Goal: Task Accomplishment & Management: Manage account settings

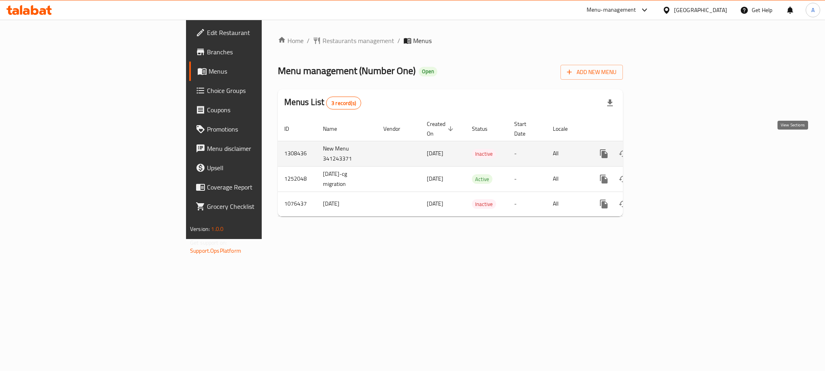
click at [667, 149] on icon "enhanced table" at bounding box center [662, 154] width 10 height 10
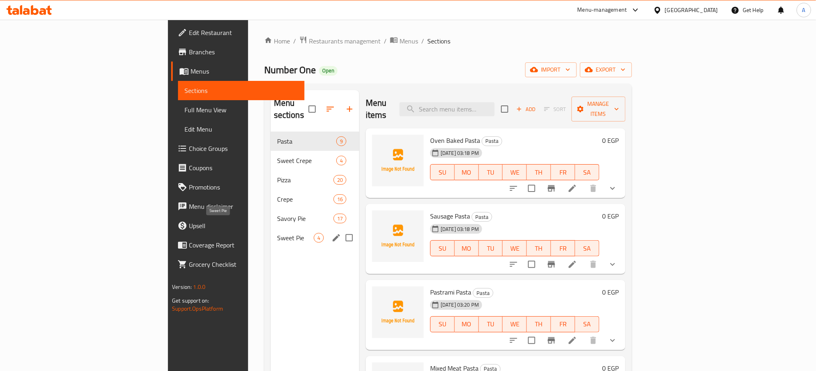
click at [277, 233] on span "Sweet Pie" at bounding box center [295, 238] width 37 height 10
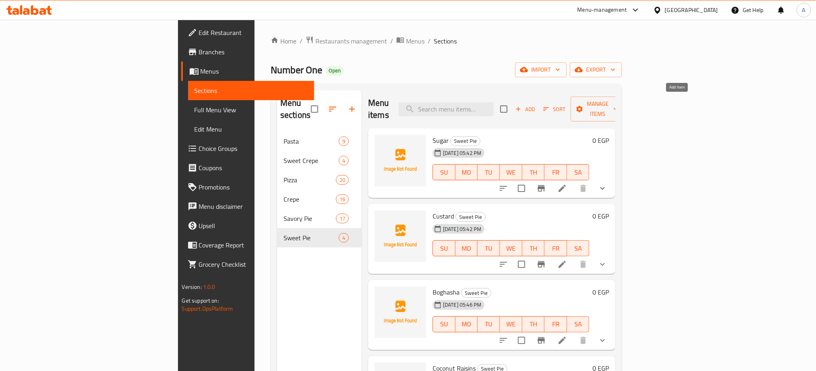
click at [536, 105] on span "Add" at bounding box center [525, 109] width 22 height 9
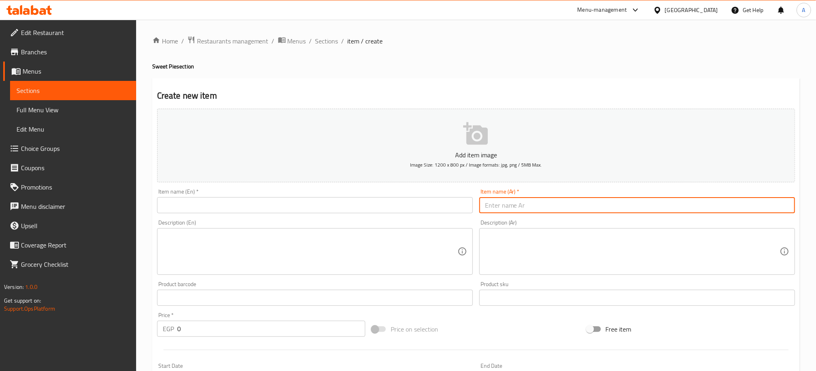
click at [560, 207] on input "text" at bounding box center [637, 205] width 316 height 16
paste input "قشطة"
click at [560, 207] on input "قشطة وعسل" at bounding box center [637, 205] width 316 height 16
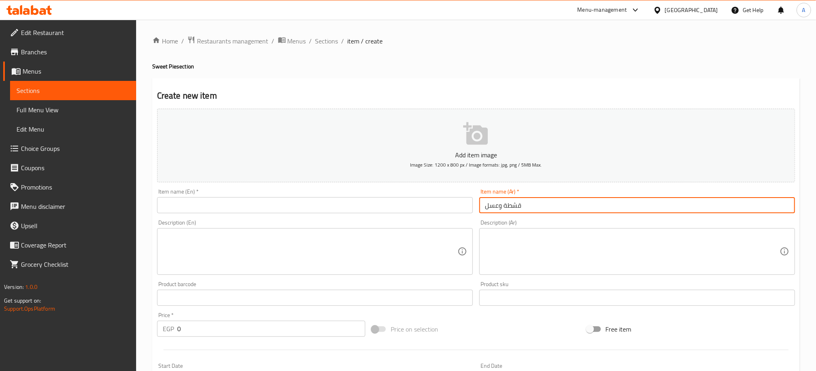
type input "قشطة وعسل"
click at [497, 208] on input "قشطة وعسل" at bounding box center [637, 205] width 316 height 16
drag, startPoint x: 501, startPoint y: 208, endPoint x: 478, endPoint y: 208, distance: 23.8
click at [478, 208] on div "Item name (Ar)   * قشطة وعسل Item name (Ar) *" at bounding box center [637, 201] width 322 height 31
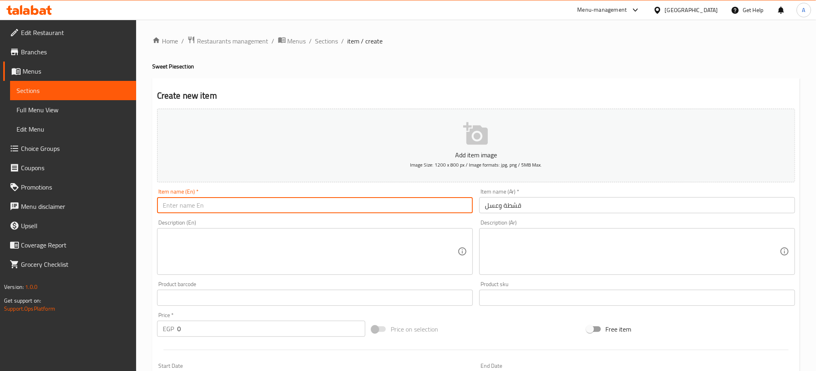
click at [252, 211] on input "text" at bounding box center [315, 205] width 316 height 16
paste input "And honey"
click at [164, 207] on input "And honey" at bounding box center [315, 205] width 316 height 16
paste input "Qeshta"
click at [194, 205] on input "Qeshta And honey" at bounding box center [315, 205] width 316 height 16
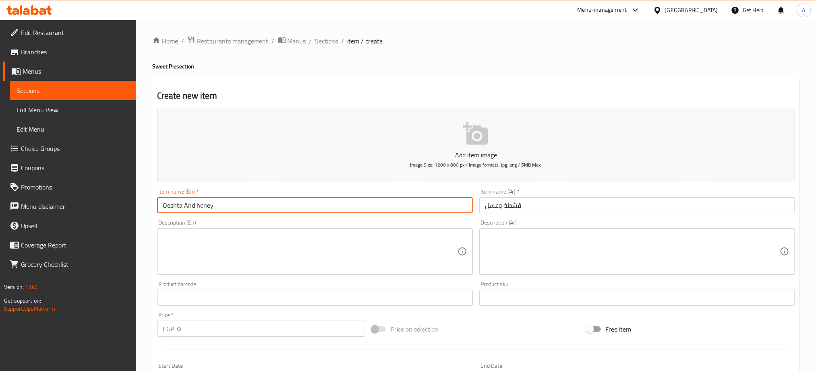
click at [194, 205] on input "Qeshta And honey" at bounding box center [315, 205] width 316 height 16
click at [220, 203] on input "Qeshta And honey" at bounding box center [315, 205] width 316 height 16
click at [215, 207] on input "Qeshta And honey" at bounding box center [315, 205] width 316 height 16
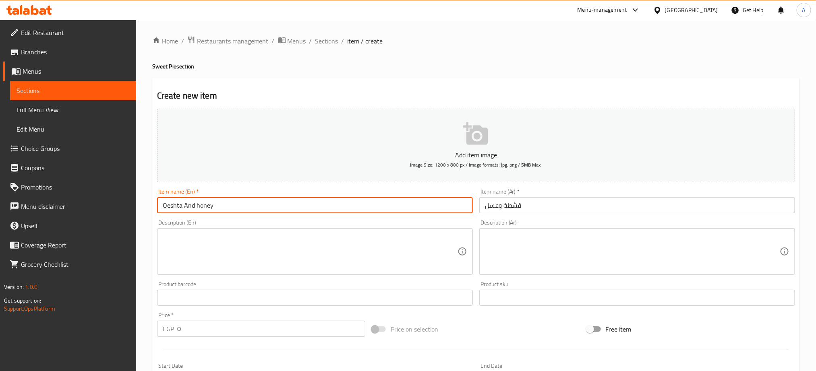
click at [215, 207] on input "Qeshta And honey" at bounding box center [315, 205] width 316 height 16
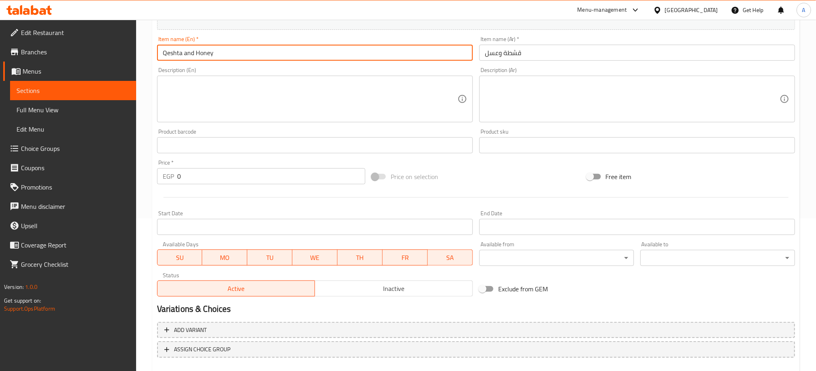
scroll to position [181, 0]
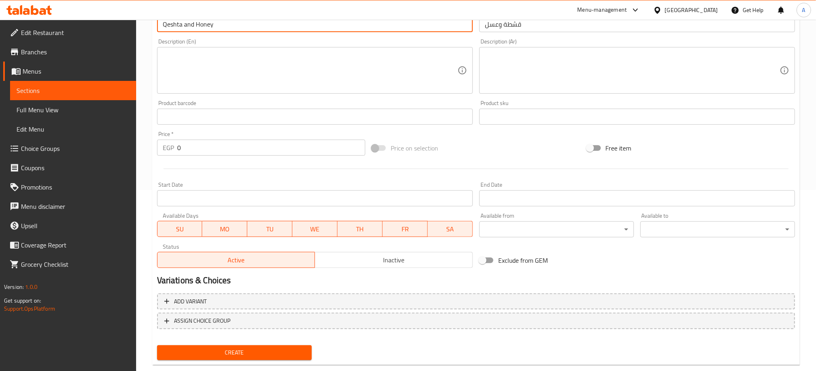
type input "Qeshta and Honey"
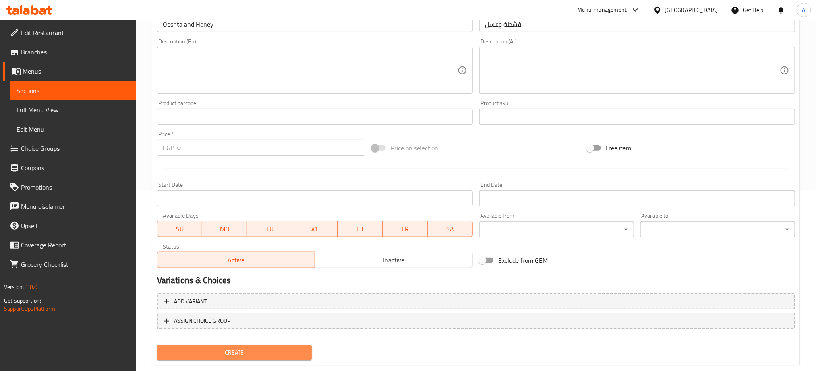
click at [301, 352] on span "Create" at bounding box center [234, 353] width 142 height 10
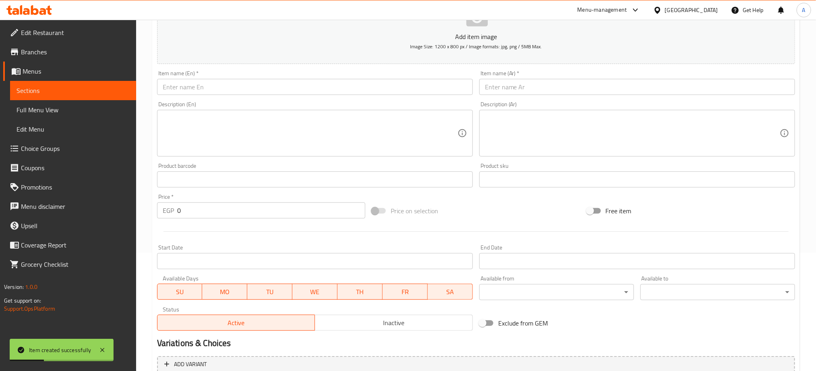
scroll to position [0, 0]
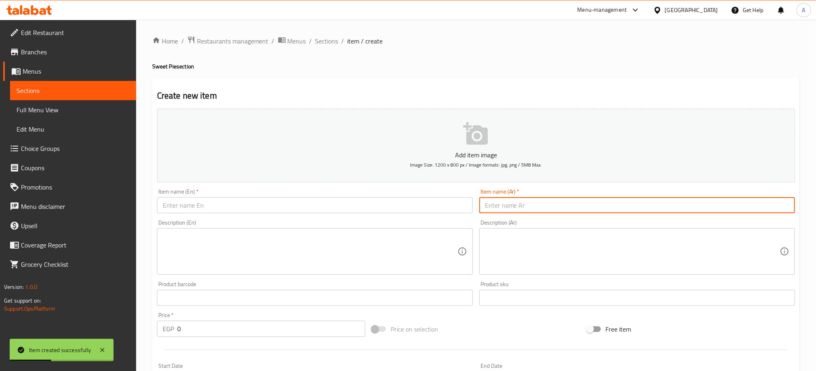
click at [564, 205] on input "text" at bounding box center [637, 205] width 316 height 16
paste input "قشطة"
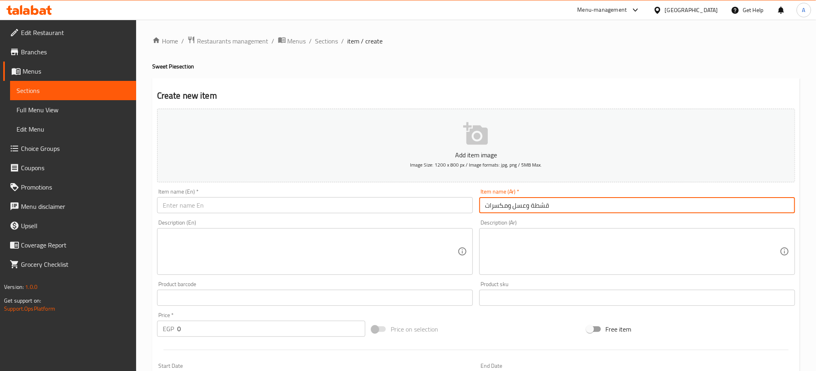
type input "قشطة وعسل ومكسرات"
click at [531, 213] on input "قشطة وعسل ومكسرات" at bounding box center [637, 205] width 316 height 16
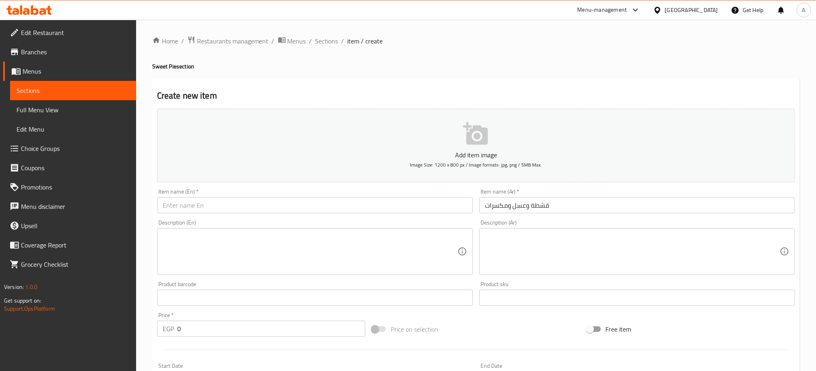
paste input "Cream, honey and nuts"
click at [279, 198] on input "text" at bounding box center [315, 205] width 316 height 16
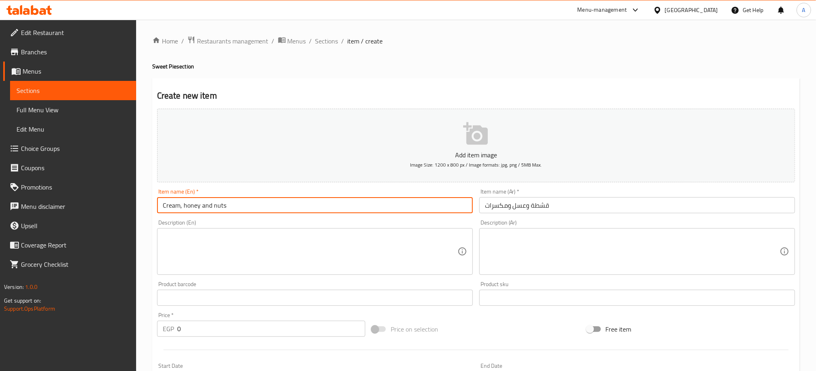
click at [181, 206] on input "Cream, honey and nuts" at bounding box center [315, 205] width 316 height 16
click at [172, 204] on input "Cream and honey and nuts" at bounding box center [315, 205] width 316 height 16
paste input "Qeshta"
click at [172, 204] on input "Qeshta and honey and nuts" at bounding box center [315, 205] width 316 height 16
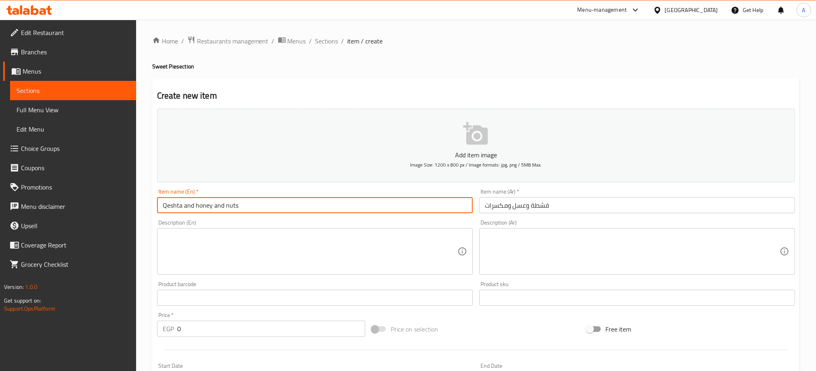
click at [172, 204] on input "Qeshta and honey and nuts" at bounding box center [315, 205] width 316 height 16
click at [236, 203] on input "Qeshta and Honey and Nuts" at bounding box center [315, 205] width 316 height 16
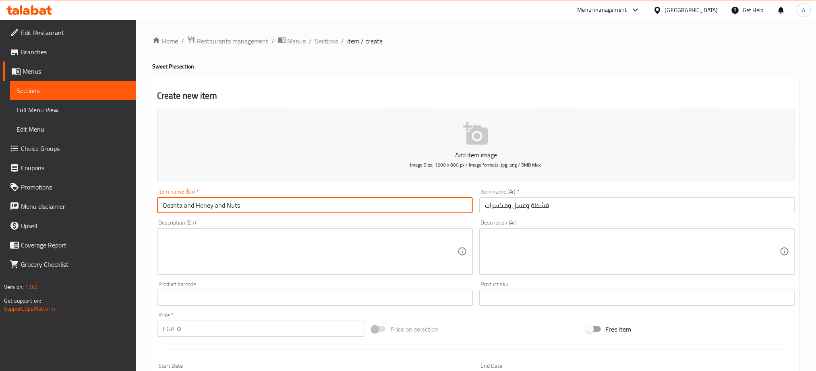
click at [236, 203] on input "Qeshta and Honey and Nuts" at bounding box center [315, 205] width 316 height 16
click at [246, 202] on input "Qeshta and Honey and Nuts" at bounding box center [315, 205] width 316 height 16
click at [240, 206] on input "Qeshta and Honey and Nuts" at bounding box center [315, 205] width 316 height 16
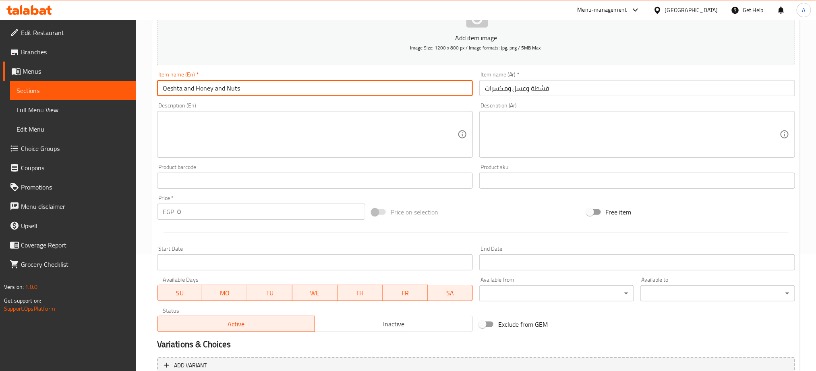
scroll to position [197, 0]
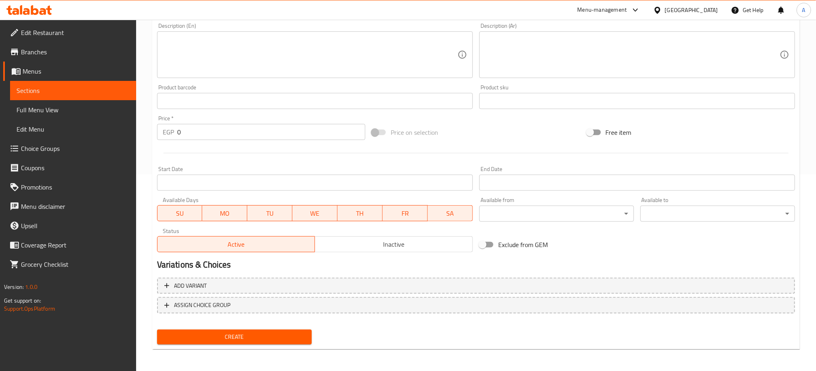
type input "Qeshta and Honey and Nuts"
click at [286, 336] on span "Create" at bounding box center [234, 337] width 142 height 10
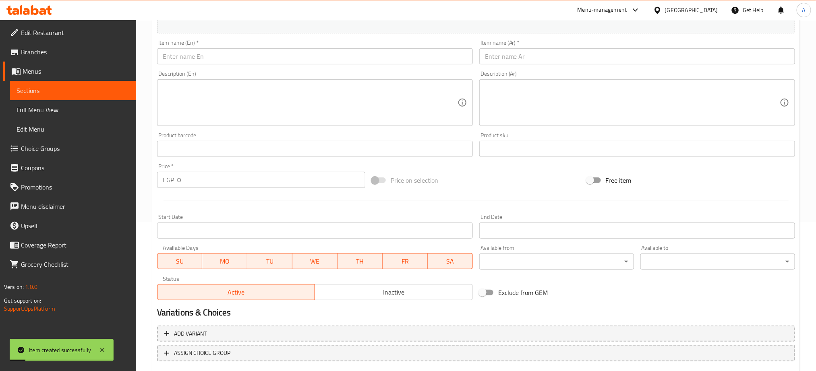
scroll to position [76, 0]
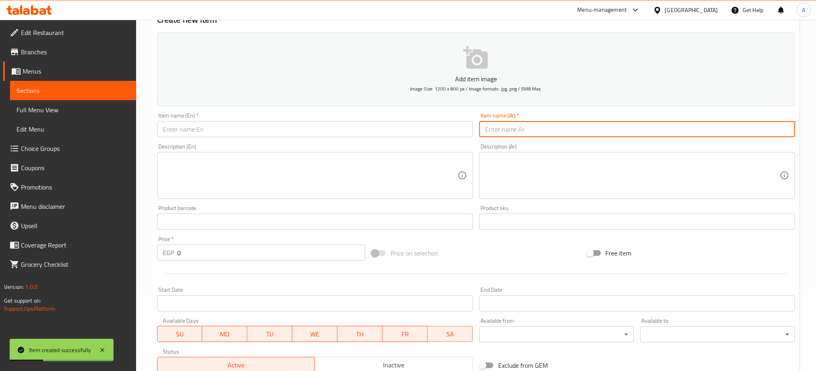
click at [529, 126] on input "text" at bounding box center [637, 129] width 316 height 16
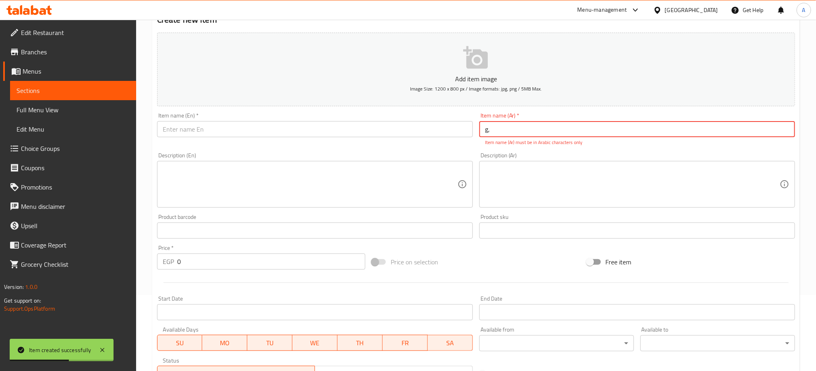
type input "g"
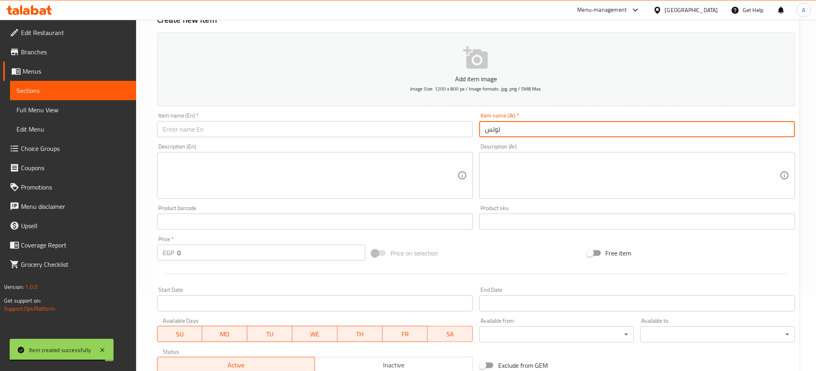
click at [528, 124] on input "لوتس" at bounding box center [637, 129] width 316 height 16
type input "لوتس"
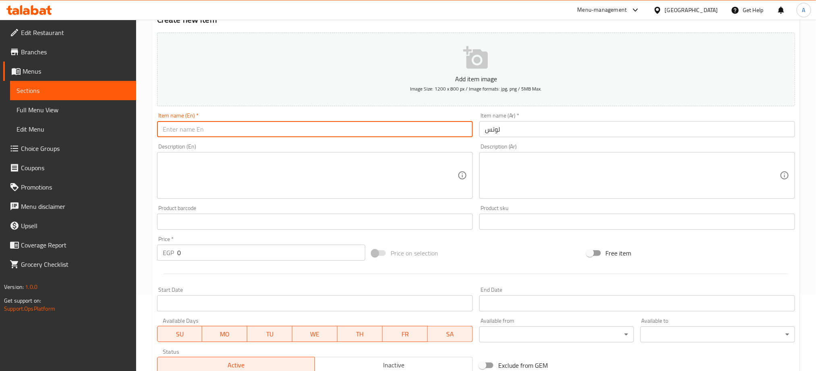
click at [219, 127] on input "text" at bounding box center [315, 129] width 316 height 16
paste input "Lotus"
type input "Lotus"
click at [548, 267] on div at bounding box center [476, 274] width 644 height 20
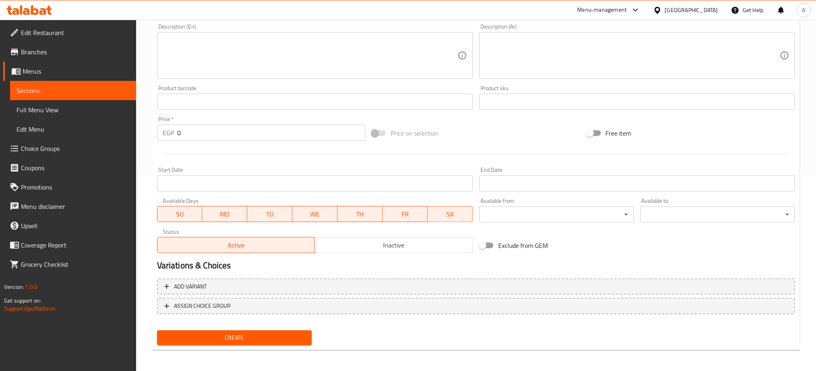
scroll to position [197, 0]
click at [277, 335] on span "Create" at bounding box center [234, 337] width 142 height 10
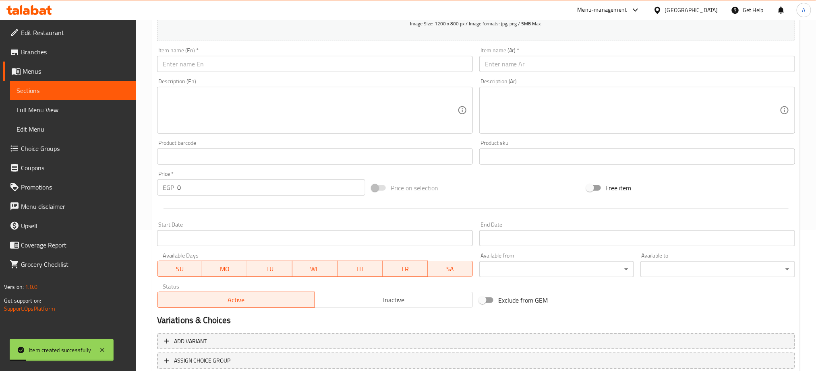
scroll to position [76, 0]
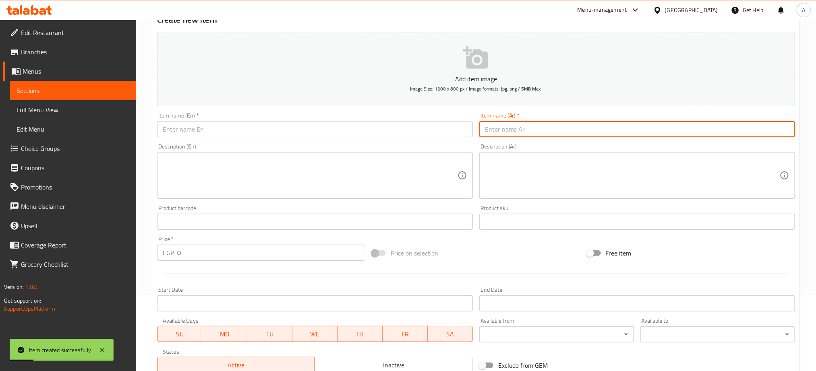
click at [511, 129] on input "text" at bounding box center [637, 129] width 316 height 16
click at [511, 129] on input "شكولاة" at bounding box center [637, 129] width 316 height 16
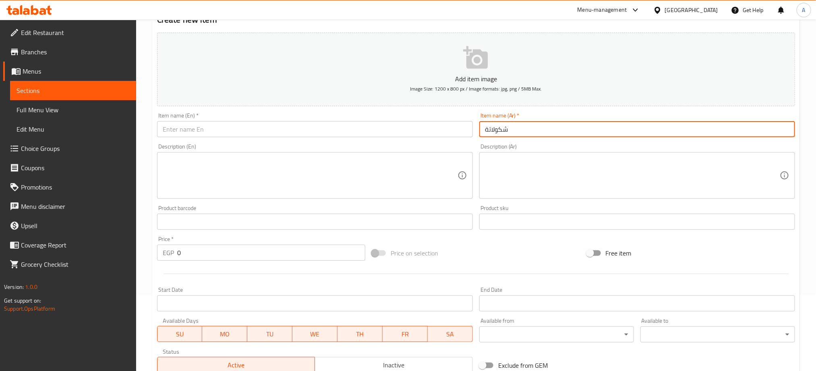
click at [511, 130] on input "شكولاتة" at bounding box center [637, 129] width 316 height 16
type input "شكولاتة"
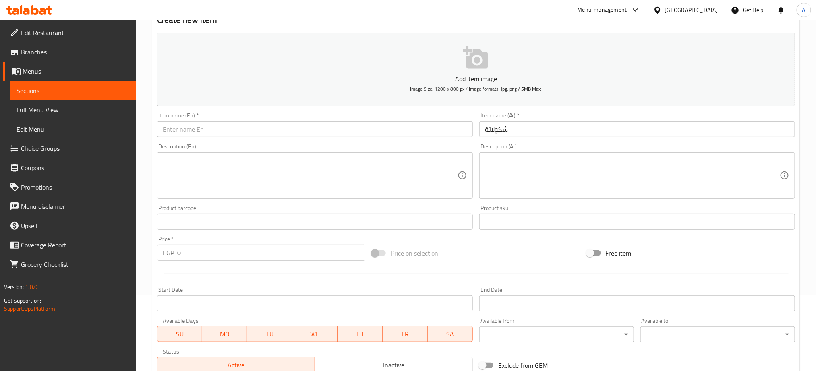
paste input "chocolate"
click at [265, 133] on input "text" at bounding box center [315, 129] width 316 height 16
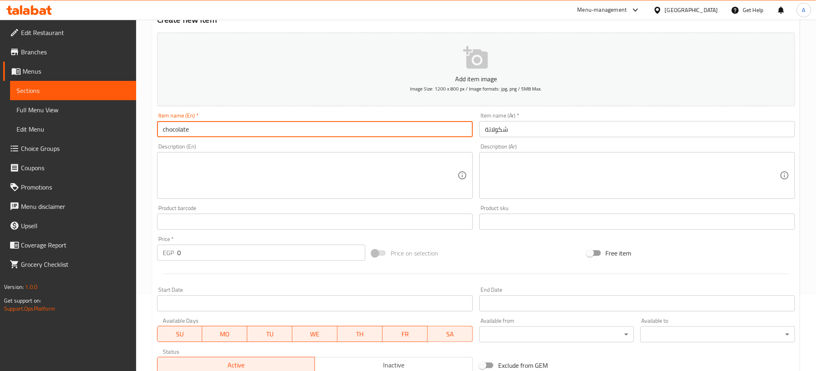
click at [265, 133] on input "chocolate" at bounding box center [315, 129] width 316 height 16
type input "Chocolate"
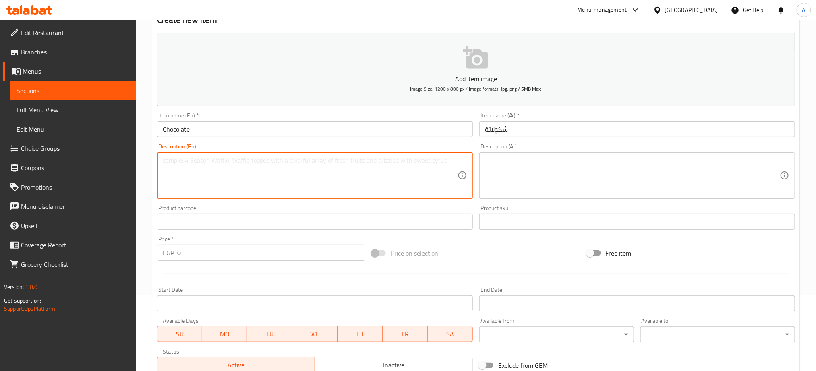
click at [279, 174] on textarea at bounding box center [310, 176] width 295 height 38
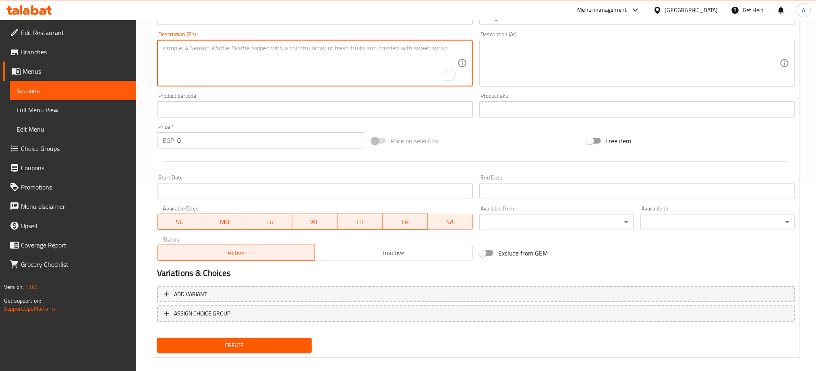
scroll to position [197, 0]
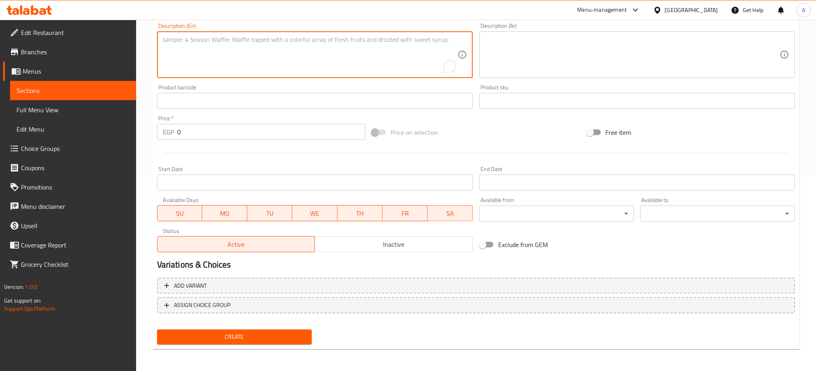
click at [279, 335] on span "Create" at bounding box center [234, 337] width 142 height 10
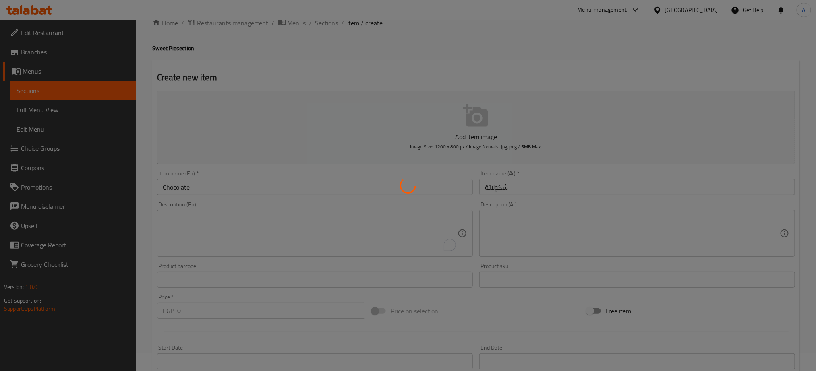
scroll to position [16, 0]
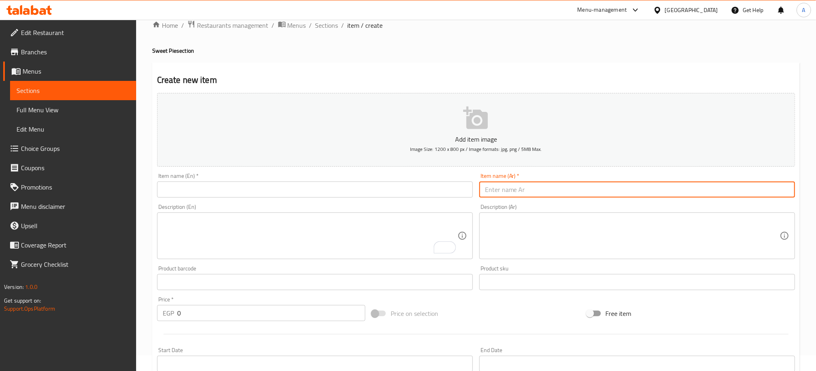
click at [516, 188] on input "text" at bounding box center [637, 190] width 316 height 16
click at [500, 189] on input "شكولاتة مسرات" at bounding box center [637, 190] width 316 height 16
click at [509, 191] on input "شكولاتة مكسرات" at bounding box center [637, 190] width 316 height 16
click at [522, 190] on input "شكولاتة مكسرات" at bounding box center [637, 190] width 316 height 16
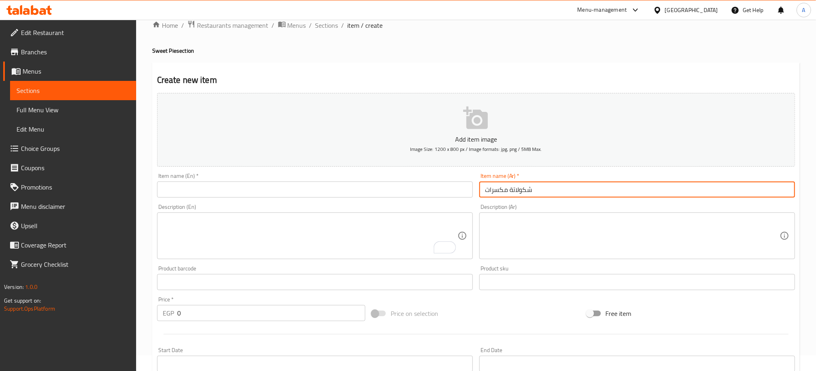
click at [522, 190] on input "شكولاتة مكسرات" at bounding box center [637, 190] width 316 height 16
type input "شكولاتة مكسرات"
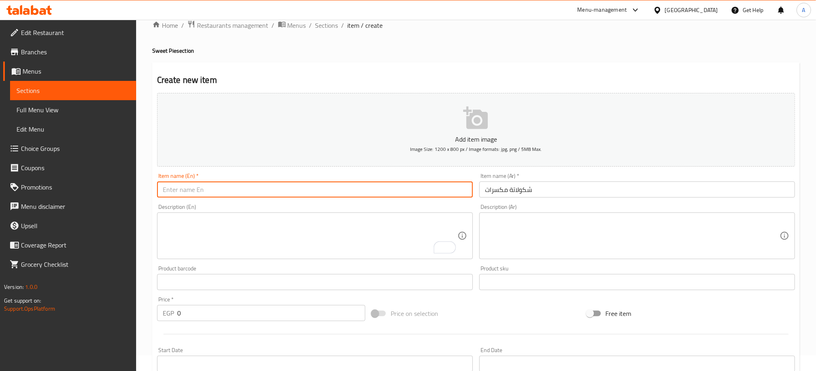
click at [255, 185] on input "text" at bounding box center [315, 190] width 316 height 16
paste input "Chocolate nuts"
click at [217, 192] on input "Chocolate Nuts Crepe" at bounding box center [315, 190] width 316 height 16
type input "Chocolate Nuts"
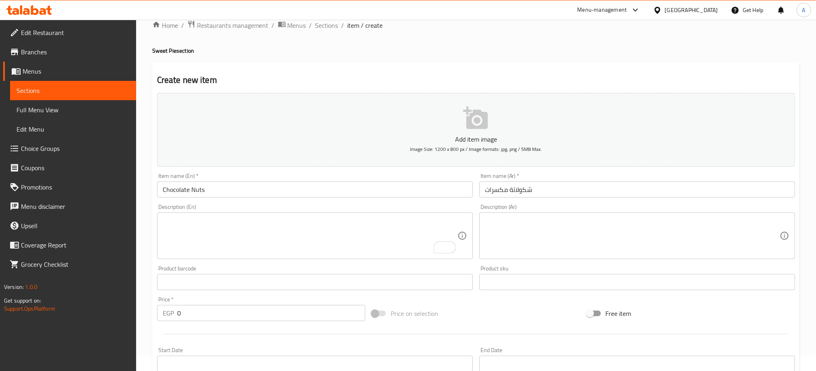
click at [510, 317] on div "Price on selection" at bounding box center [475, 314] width 215 height 22
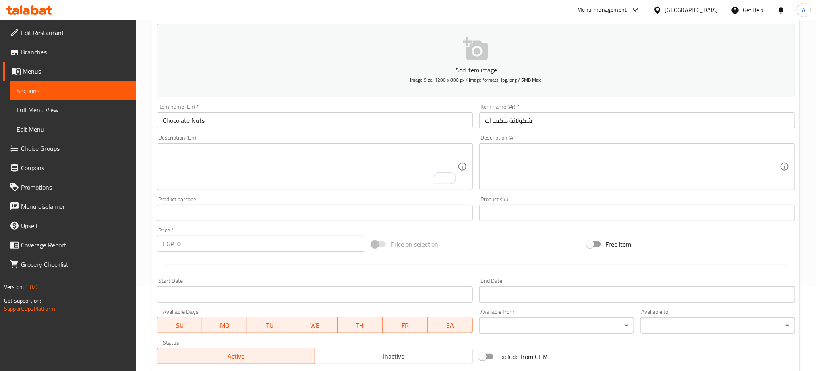
scroll to position [197, 0]
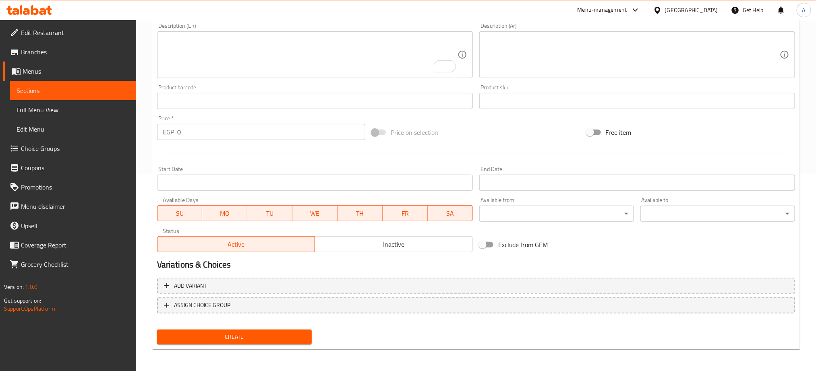
click at [271, 337] on span "Create" at bounding box center [234, 337] width 142 height 10
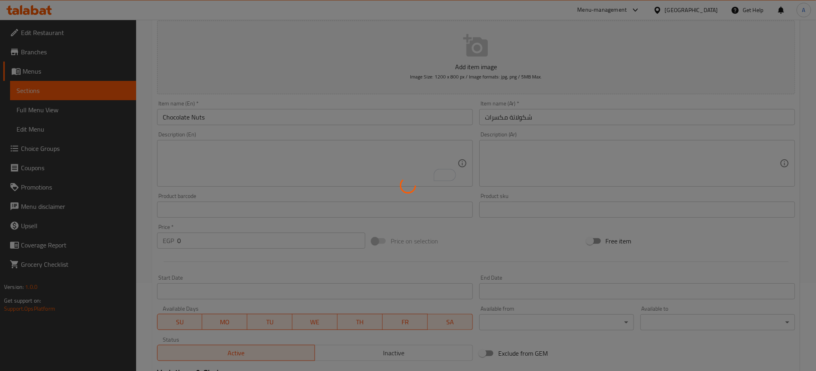
scroll to position [0, 0]
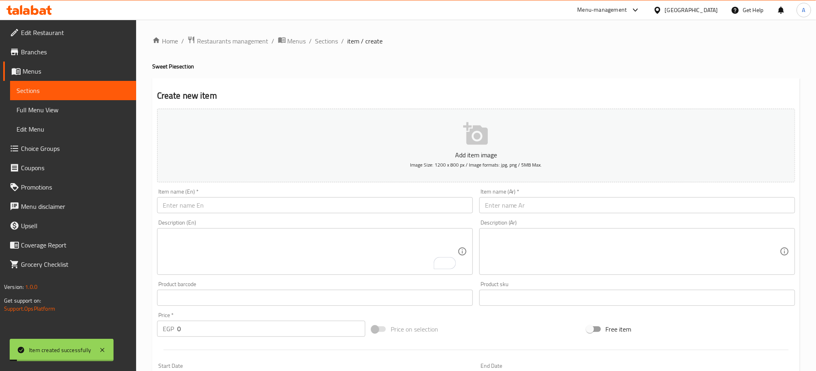
click at [526, 213] on input "text" at bounding box center [637, 205] width 316 height 16
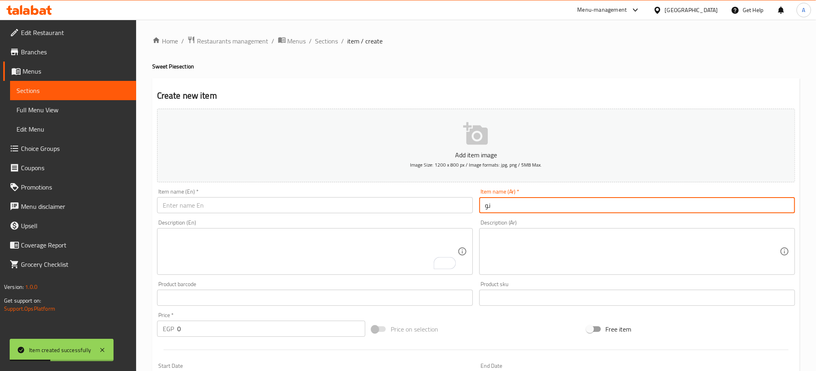
type input "نوتيلا"
click at [510, 213] on input "نوتيلا" at bounding box center [637, 205] width 316 height 16
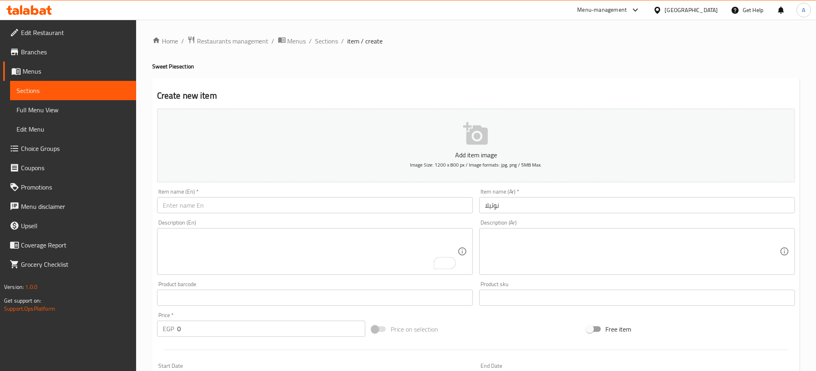
click at [273, 200] on input "text" at bounding box center [315, 205] width 316 height 16
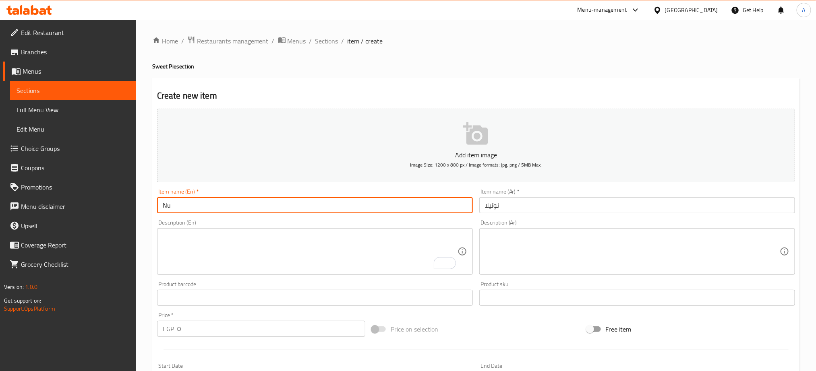
type input "Nutella"
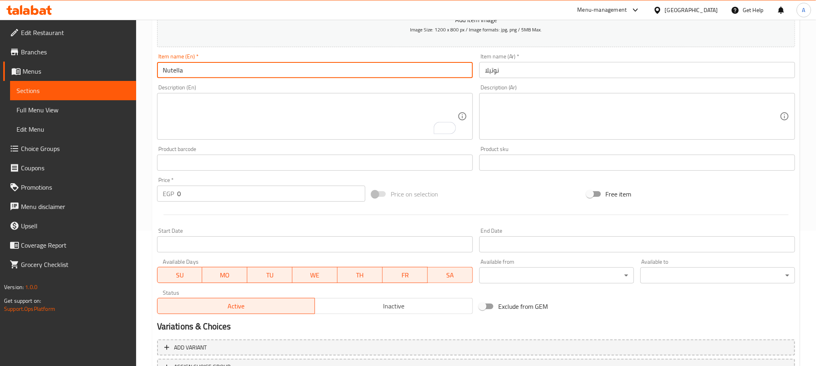
scroll to position [60, 0]
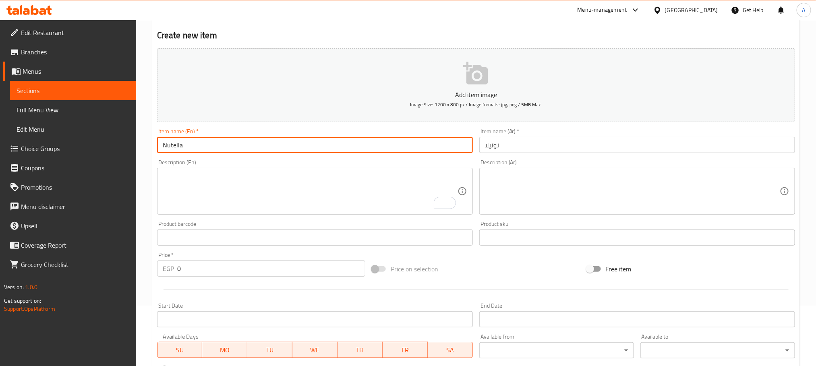
click at [493, 145] on input "نوتيلا" at bounding box center [637, 145] width 316 height 16
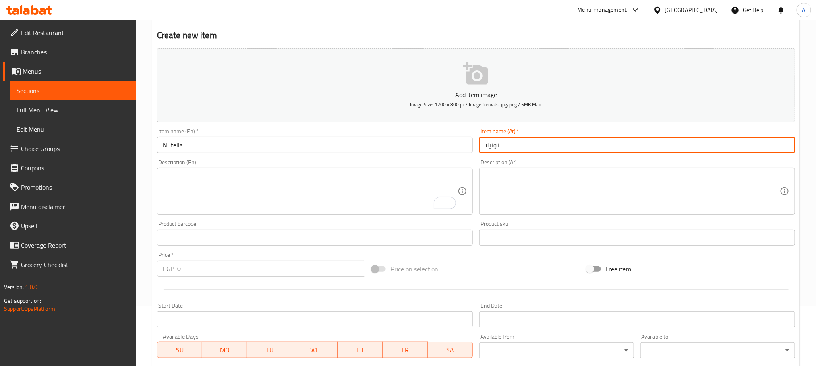
click at [493, 145] on input "نوتيلا" at bounding box center [637, 145] width 316 height 16
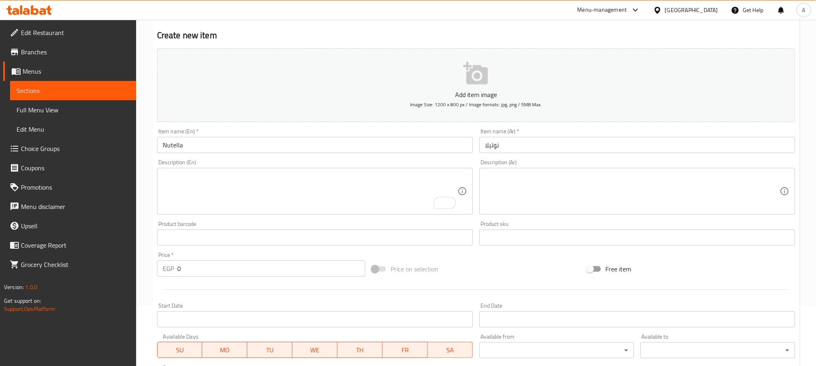
click at [376, 294] on div at bounding box center [476, 290] width 644 height 20
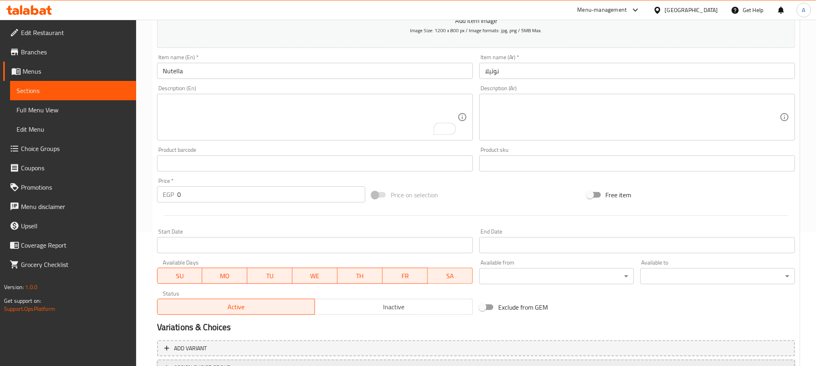
scroll to position [202, 0]
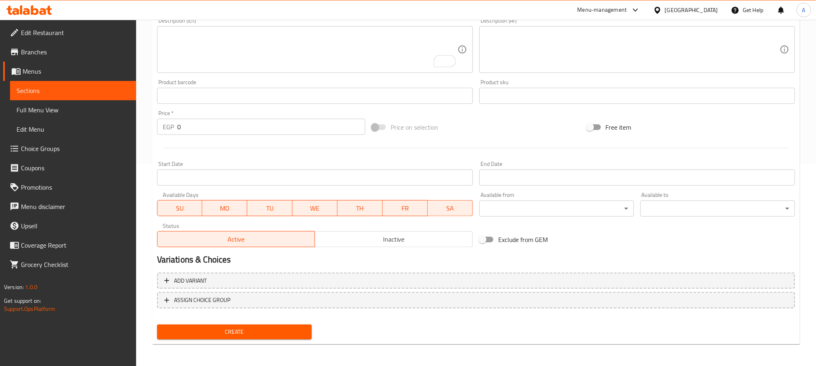
click at [279, 330] on span "Create" at bounding box center [234, 332] width 142 height 10
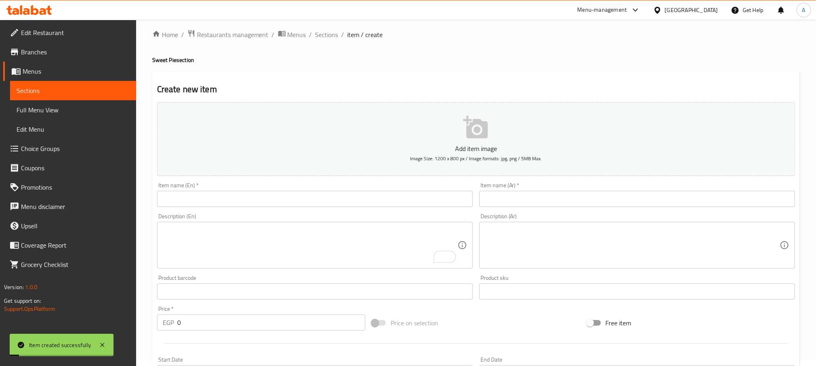
scroll to position [0, 0]
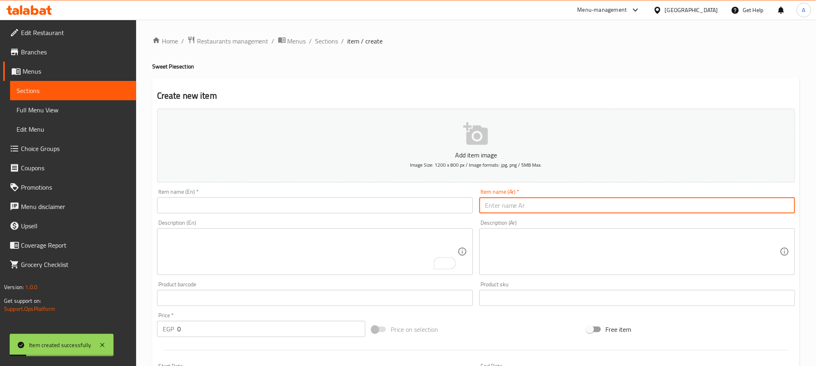
click at [548, 203] on input "text" at bounding box center [637, 205] width 316 height 16
paste input "نوتيلا"
click at [548, 203] on input "نوتيلا مكسرات" at bounding box center [637, 205] width 316 height 16
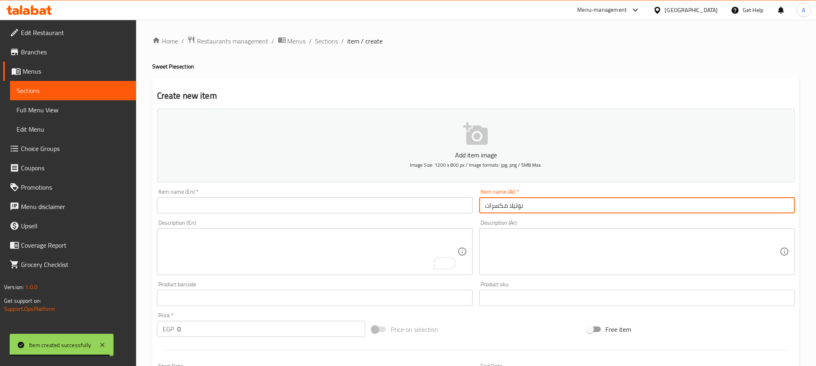
type input "نوتيلا مكسرات"
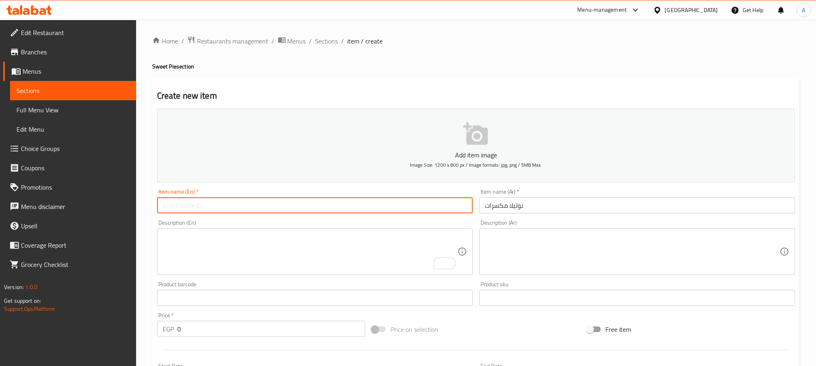
paste input "Nutella nuts"
click at [229, 208] on input "text" at bounding box center [315, 205] width 316 height 16
click at [215, 206] on input "Nutella Nuts Baklava" at bounding box center [315, 205] width 316 height 16
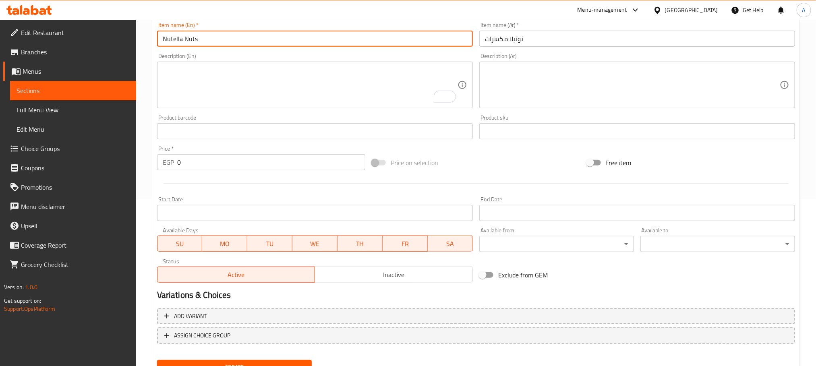
scroll to position [181, 0]
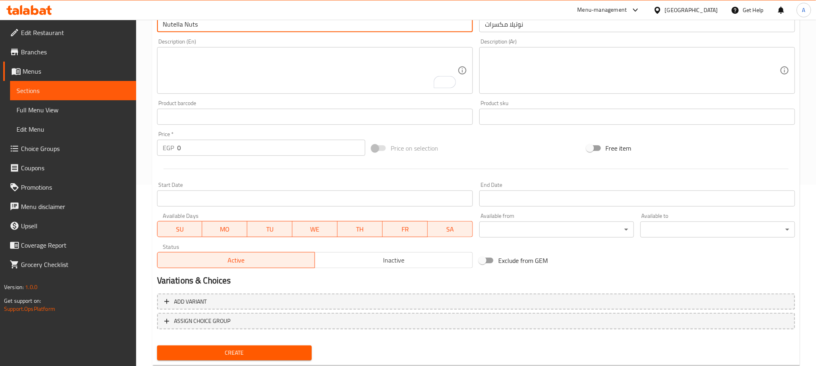
type input "Nutella Nuts"
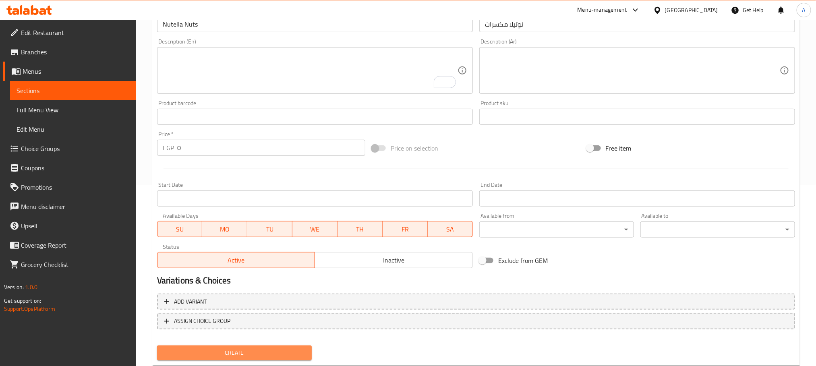
click at [294, 351] on span "Create" at bounding box center [234, 353] width 142 height 10
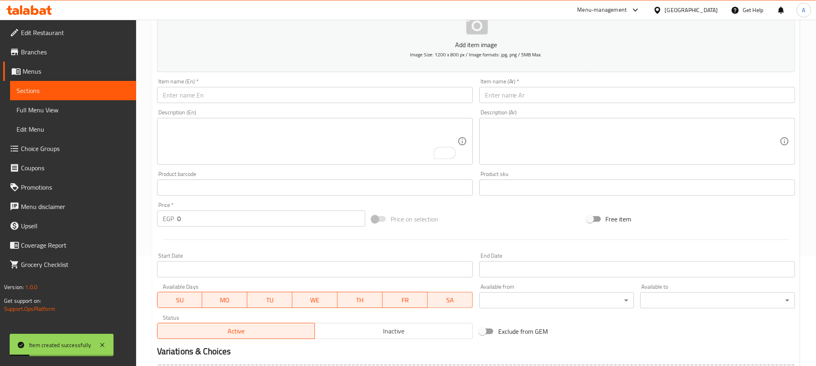
scroll to position [60, 0]
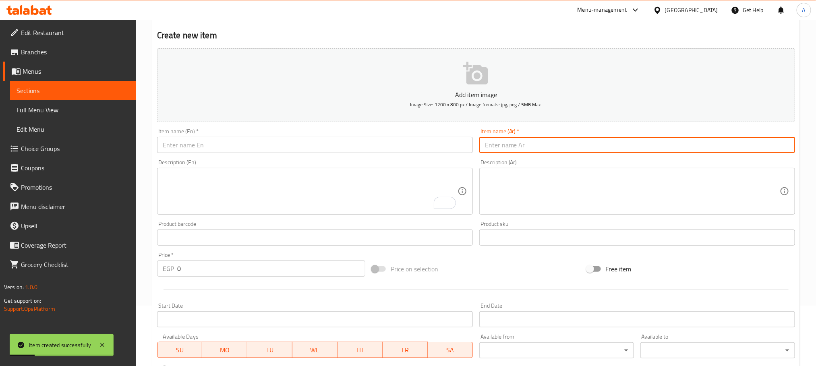
click at [536, 142] on input "text" at bounding box center [637, 145] width 316 height 16
click at [536, 142] on input "فطيرة نمبر وان الحلو" at bounding box center [637, 145] width 316 height 16
type input "فطيرة نمبر وان الحلو"
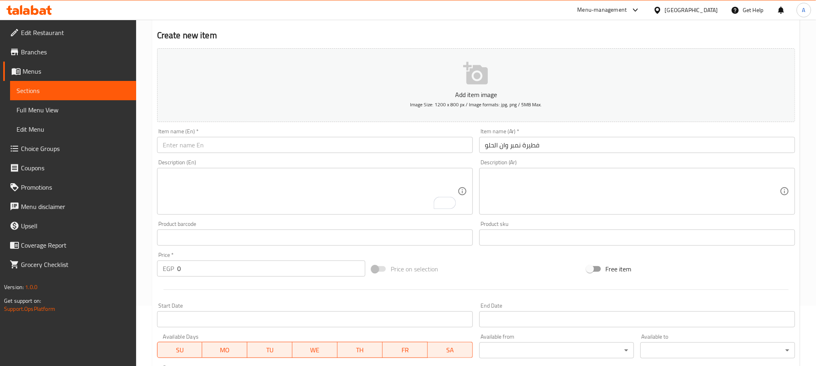
click at [284, 146] on input "text" at bounding box center [315, 145] width 316 height 16
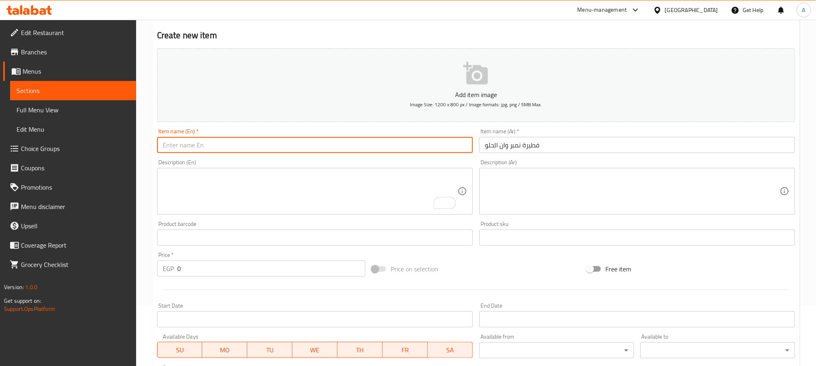
paste input "Sweet number one pie"
drag, startPoint x: 215, startPoint y: 146, endPoint x: 180, endPoint y: 147, distance: 34.6
click at [180, 147] on input "Sweet number one pie" at bounding box center [315, 145] width 316 height 16
click at [163, 147] on input "Sweet pie" at bounding box center [315, 145] width 316 height 16
paste input "number one"
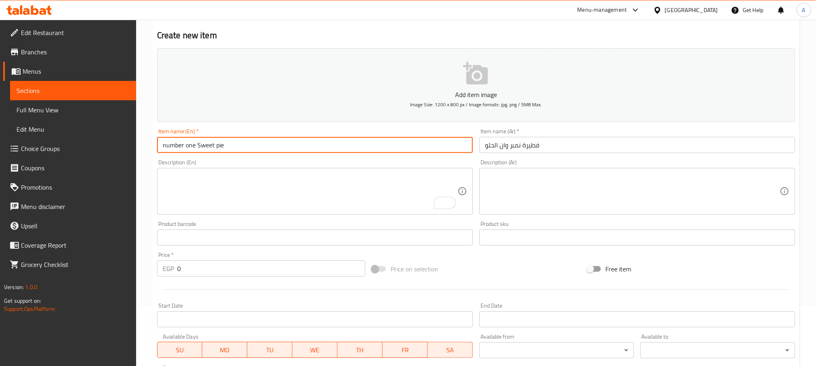
click at [212, 148] on input "number one Sweet pie" at bounding box center [315, 145] width 316 height 16
type input "Number One Sweet Pie"
click at [475, 272] on div "Price on selection" at bounding box center [475, 269] width 215 height 22
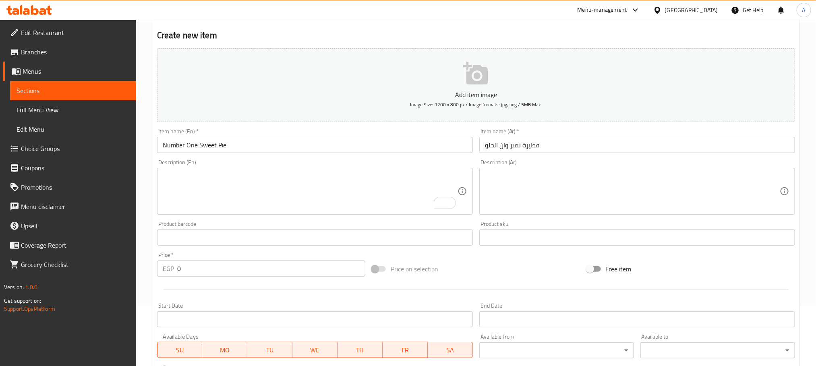
scroll to position [202, 0]
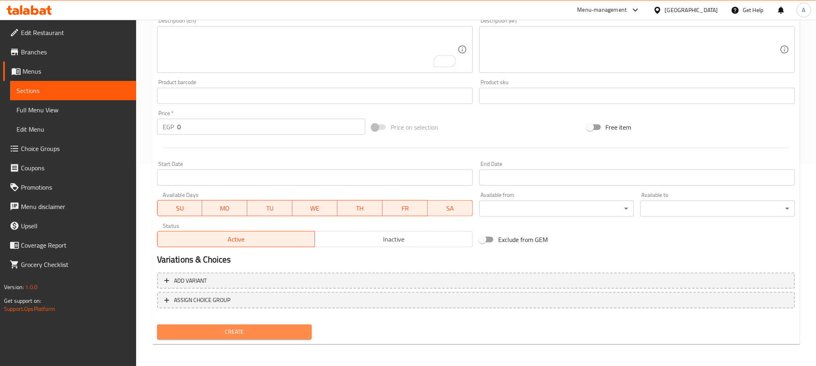
click at [297, 334] on span "Create" at bounding box center [234, 332] width 142 height 10
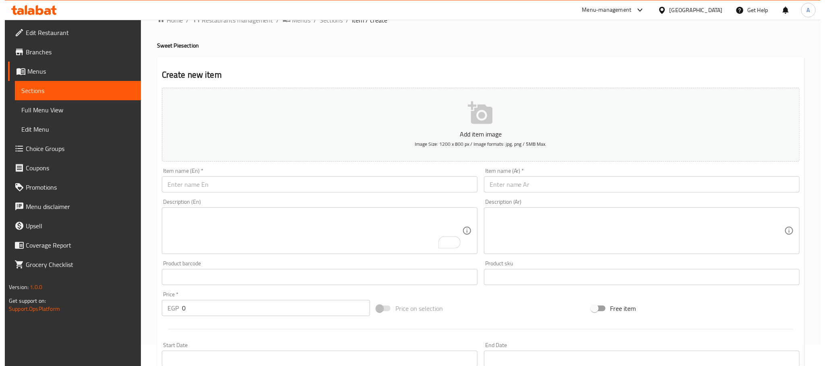
scroll to position [0, 0]
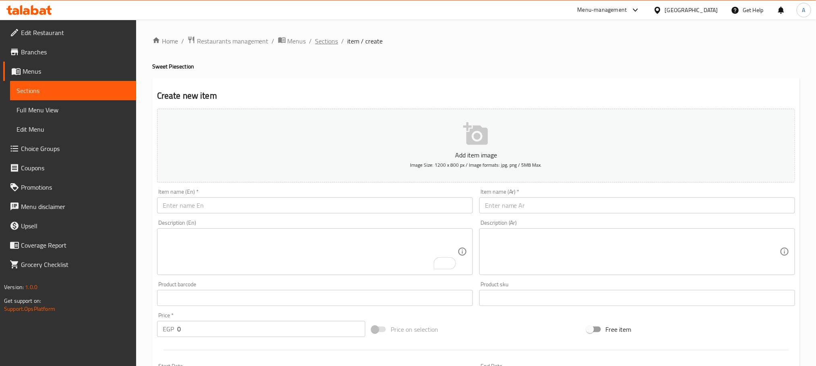
click at [329, 44] on span "Sections" at bounding box center [326, 41] width 23 height 10
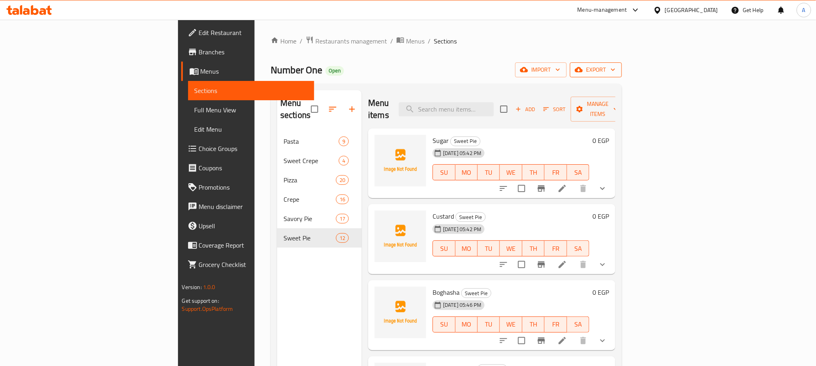
click at [615, 69] on span "export" at bounding box center [595, 70] width 39 height 10
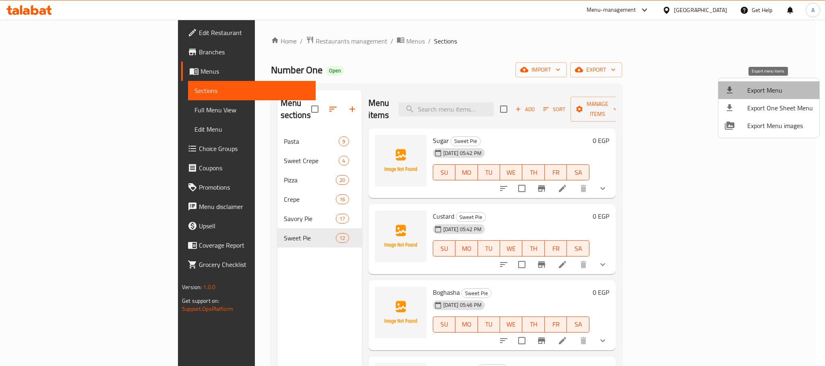
click at [775, 86] on span "Export Menu" at bounding box center [780, 90] width 66 height 10
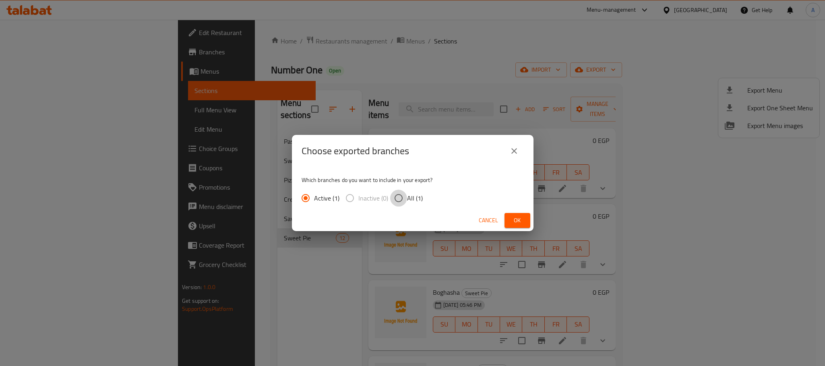
click at [398, 194] on input "All (1)" at bounding box center [398, 198] width 17 height 17
radio input "true"
click at [515, 217] on span "Ok" at bounding box center [517, 220] width 13 height 10
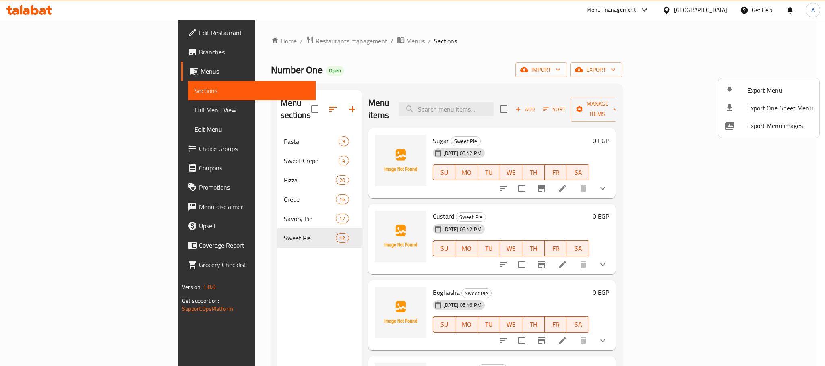
click at [415, 84] on div at bounding box center [412, 183] width 825 height 366
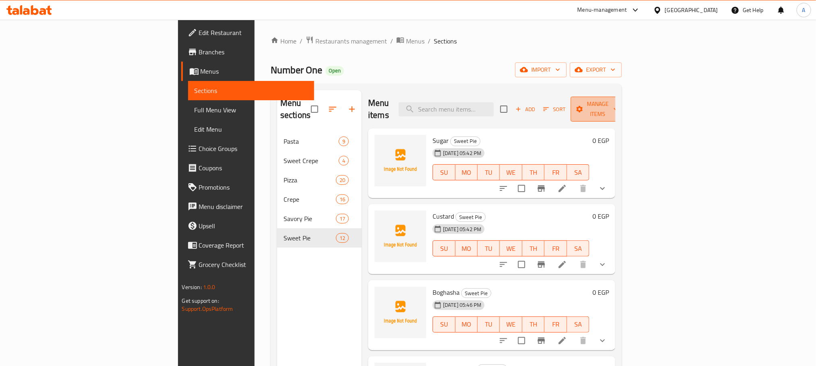
click at [618, 104] on span "Manage items" at bounding box center [597, 109] width 41 height 20
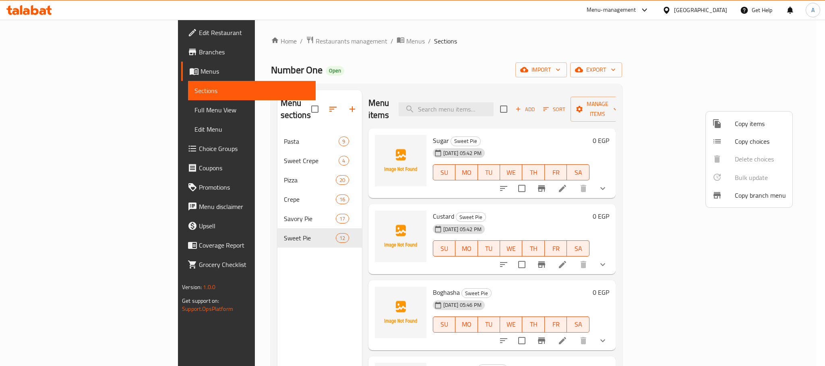
click at [745, 141] on span "Copy choices" at bounding box center [760, 141] width 51 height 10
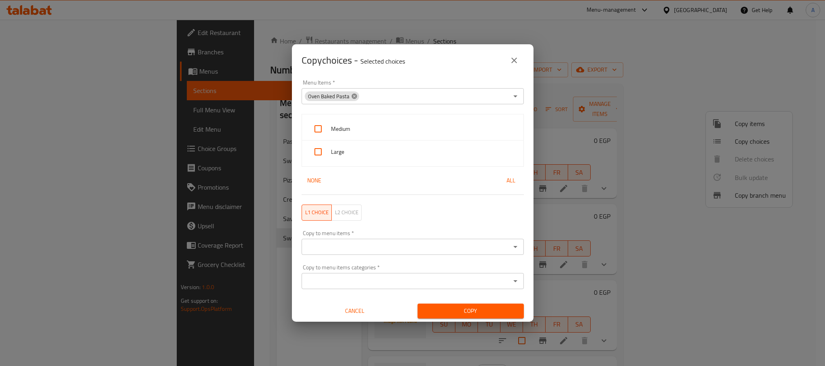
click at [351, 98] on icon at bounding box center [354, 96] width 6 height 6
click at [369, 93] on input "Menu Items   *" at bounding box center [406, 96] width 204 height 11
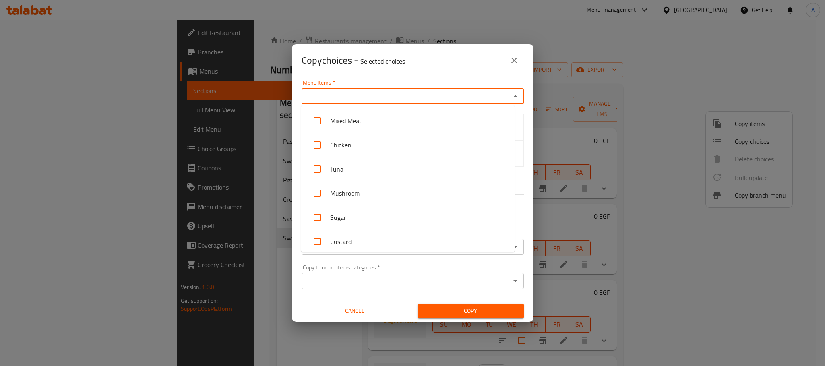
scroll to position [1019, 0]
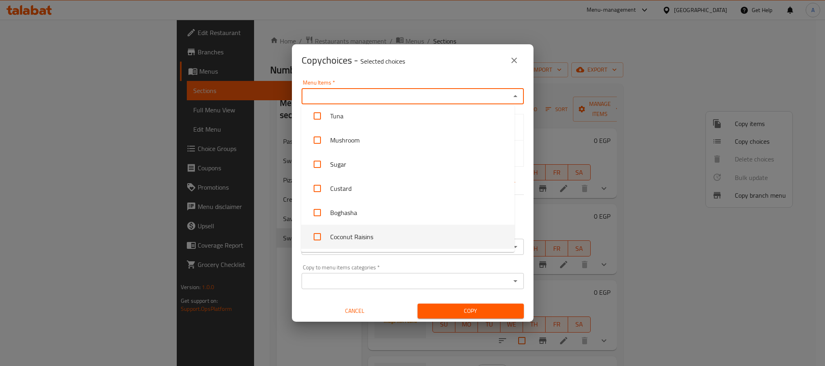
click at [366, 234] on li "Coconut Raisins" at bounding box center [407, 237] width 213 height 24
checkbox input "true"
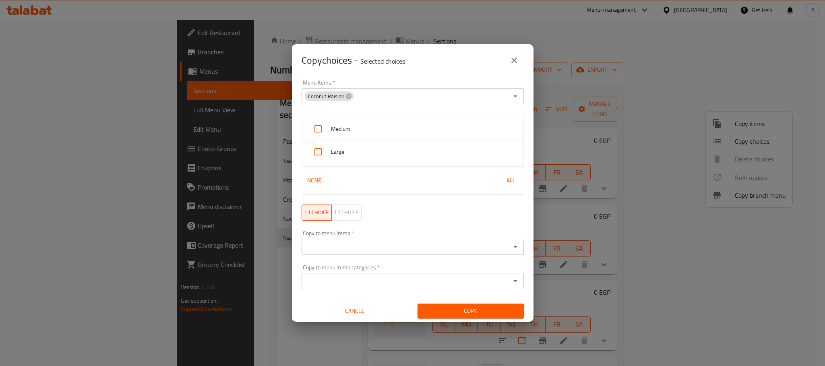
click at [482, 52] on div "Copy choices - Selected choices 0" at bounding box center [413, 60] width 222 height 19
click at [327, 129] on input "checkbox" at bounding box center [317, 128] width 19 height 19
checkbox input "true"
click at [322, 148] on input "checkbox" at bounding box center [317, 151] width 19 height 19
checkbox input "true"
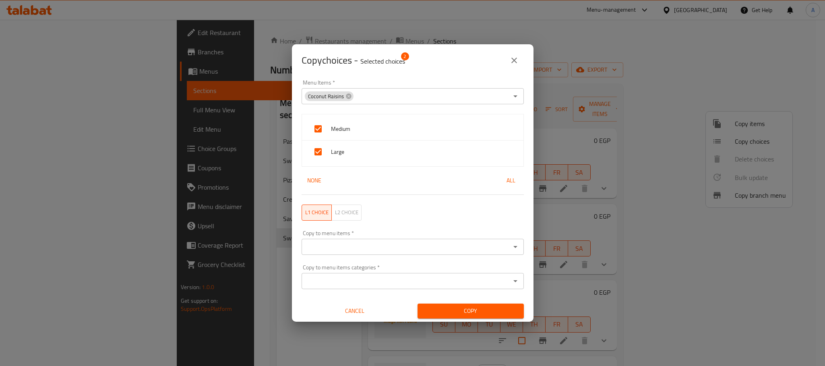
click at [404, 248] on input "Copy to menu items   *" at bounding box center [406, 246] width 204 height 11
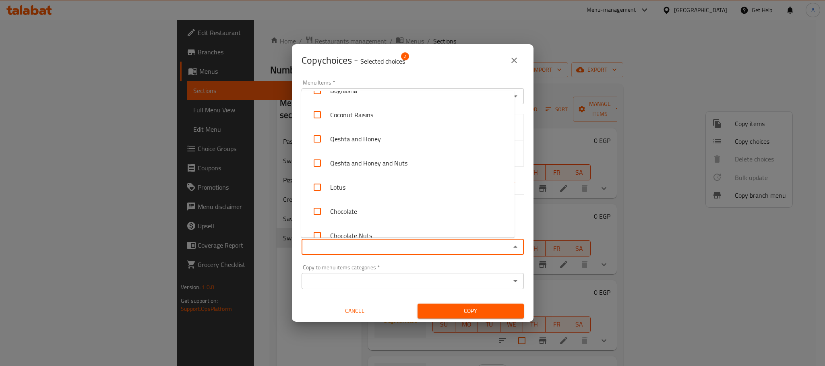
scroll to position [1744, 0]
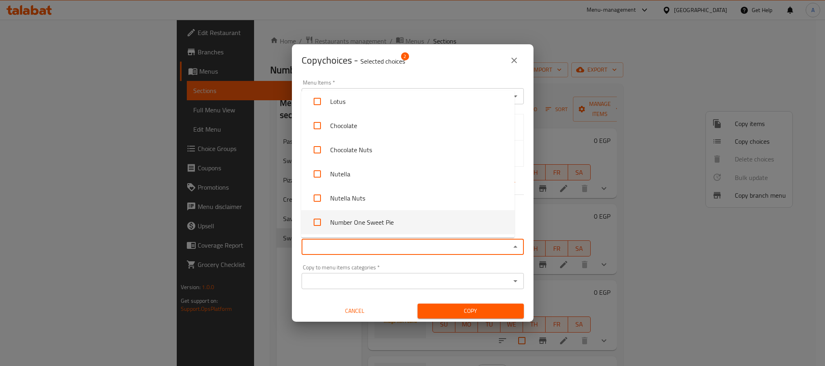
click at [316, 220] on input "checkbox" at bounding box center [317, 222] width 19 height 19
checkbox input "true"
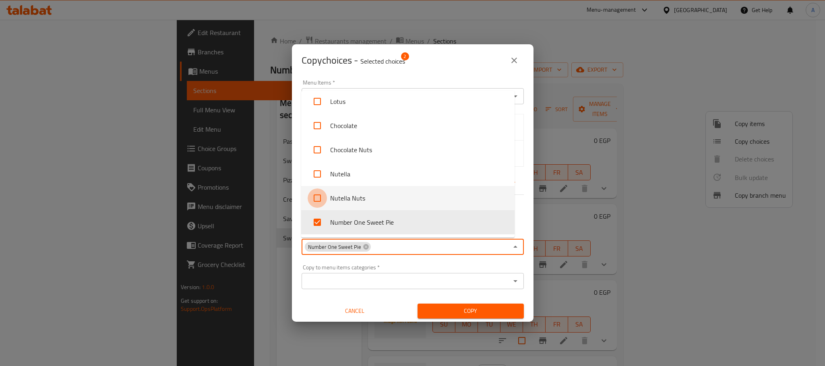
click at [318, 193] on input "checkbox" at bounding box center [317, 197] width 19 height 19
checkbox input "true"
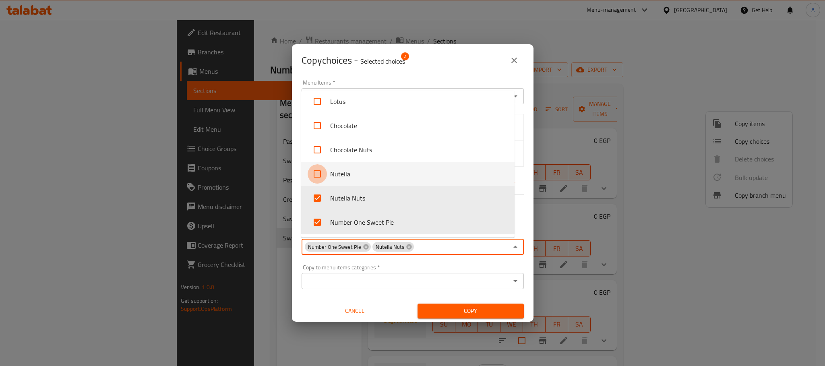
click at [319, 173] on input "checkbox" at bounding box center [317, 173] width 19 height 19
checkbox input "true"
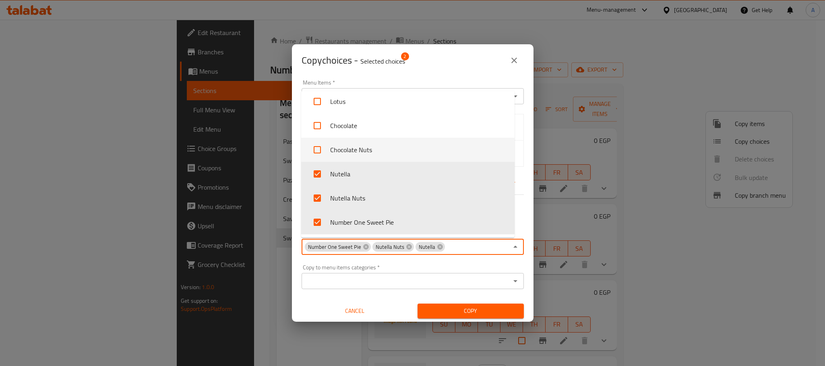
click at [321, 147] on input "checkbox" at bounding box center [317, 149] width 19 height 19
checkbox input "true"
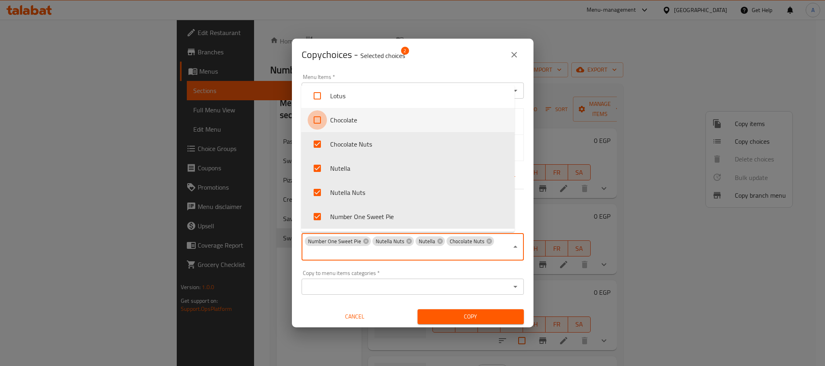
click at [318, 121] on input "checkbox" at bounding box center [317, 119] width 19 height 19
checkbox input "true"
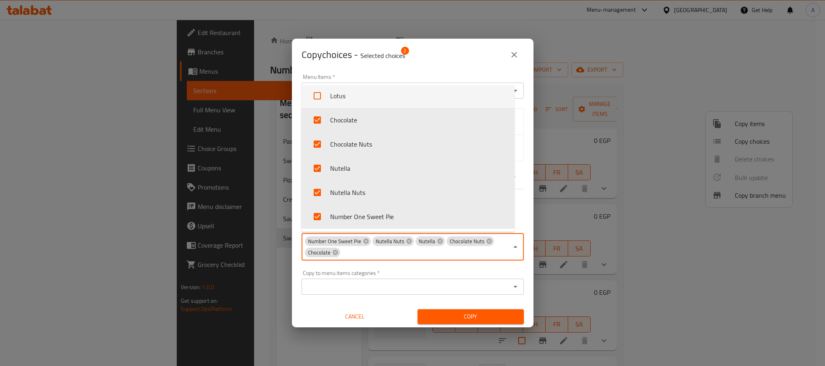
click at [318, 99] on input "checkbox" at bounding box center [317, 95] width 19 height 19
checkbox input "true"
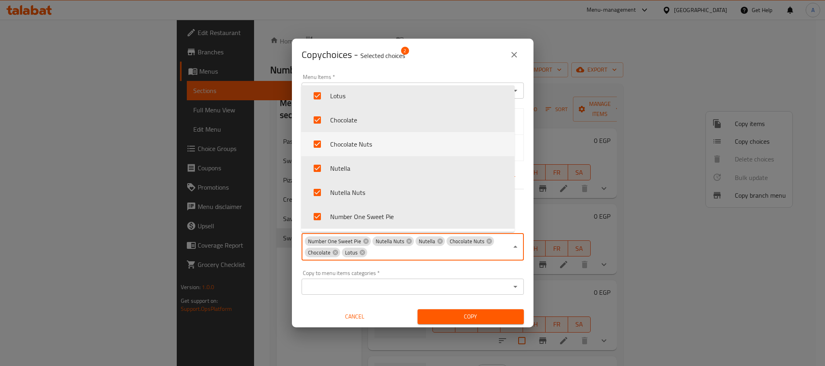
scroll to position [1684, 0]
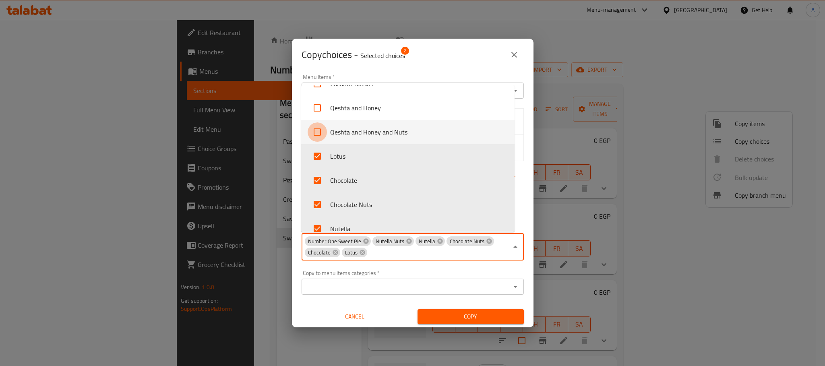
click at [312, 128] on input "checkbox" at bounding box center [317, 131] width 19 height 19
checkbox input "true"
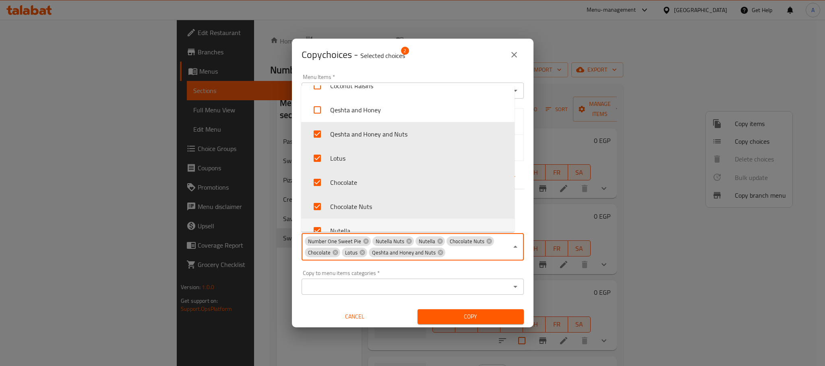
scroll to position [1621, 0]
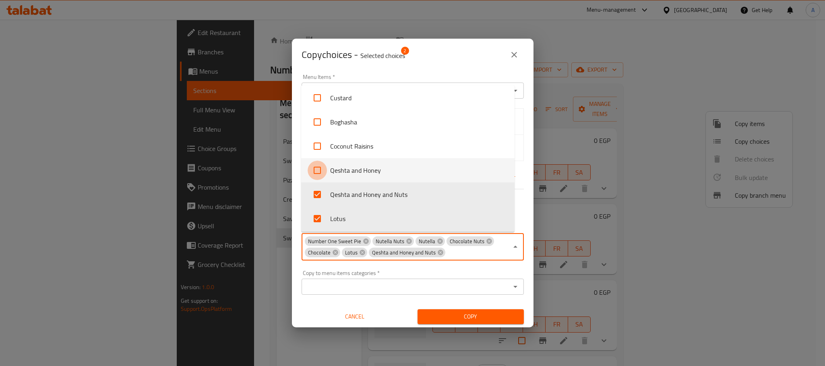
click at [316, 173] on input "checkbox" at bounding box center [317, 170] width 19 height 19
checkbox input "true"
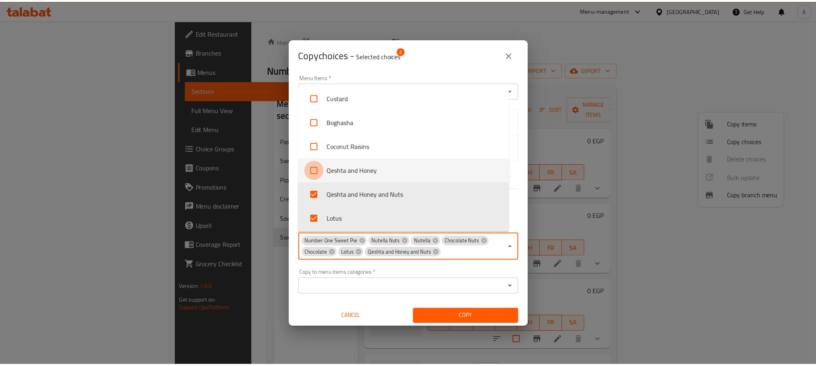
scroll to position [1742, 0]
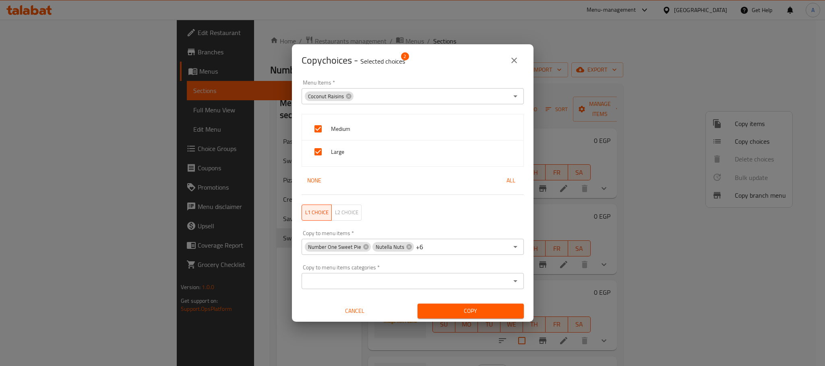
click at [458, 319] on div "Copy" at bounding box center [471, 311] width 116 height 25
click at [457, 306] on span "Copy" at bounding box center [470, 311] width 93 height 10
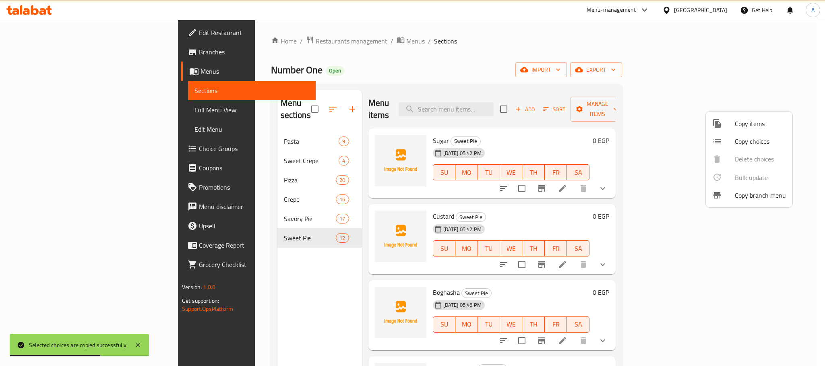
click at [606, 194] on div at bounding box center [412, 183] width 825 height 366
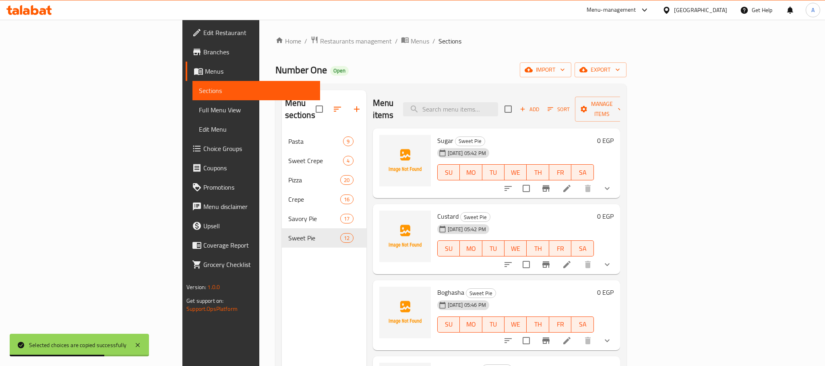
click at [604, 184] on div "Sugar Sweet Pie [DATE] 05:42 PM SU MO TU WE TH FR SA 0 EGP" at bounding box center [496, 163] width 247 height 70
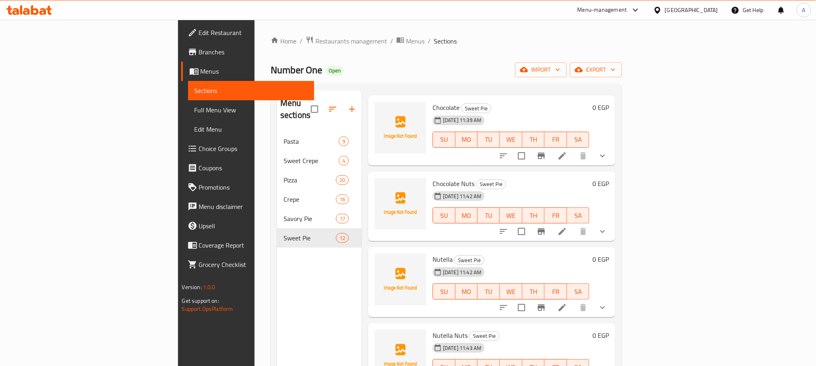
scroll to position [113, 0]
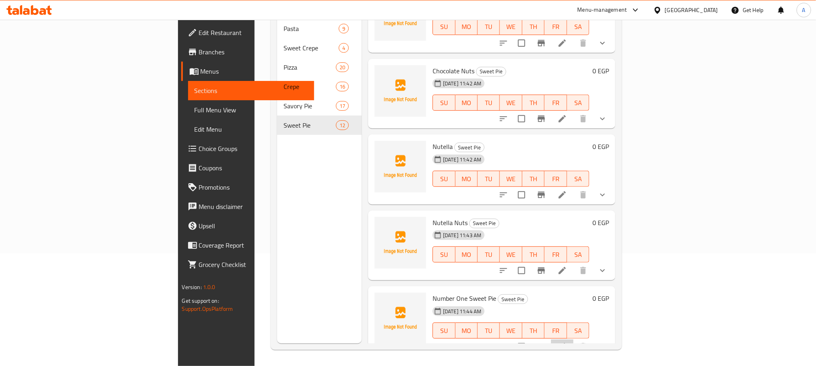
click at [573, 339] on li at bounding box center [562, 346] width 23 height 14
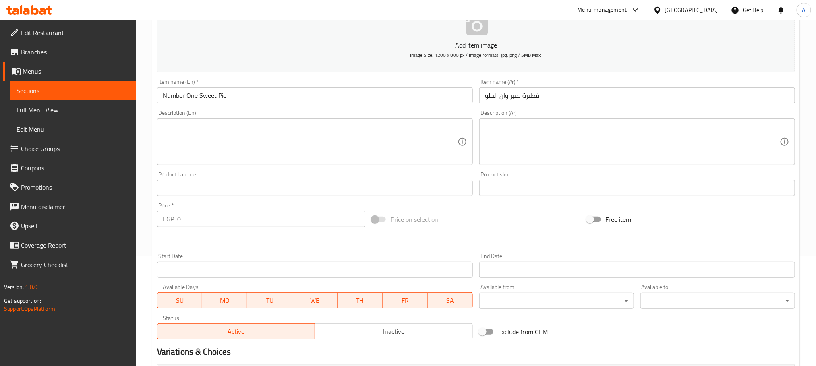
scroll to position [222, 0]
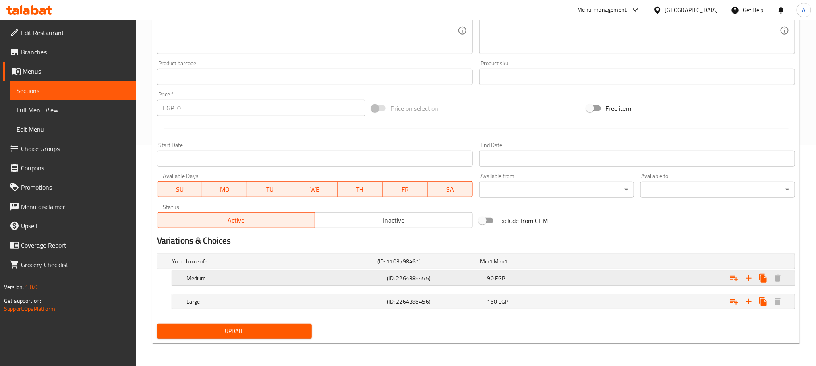
click at [519, 275] on div "90 EGP" at bounding box center [535, 278] width 97 height 8
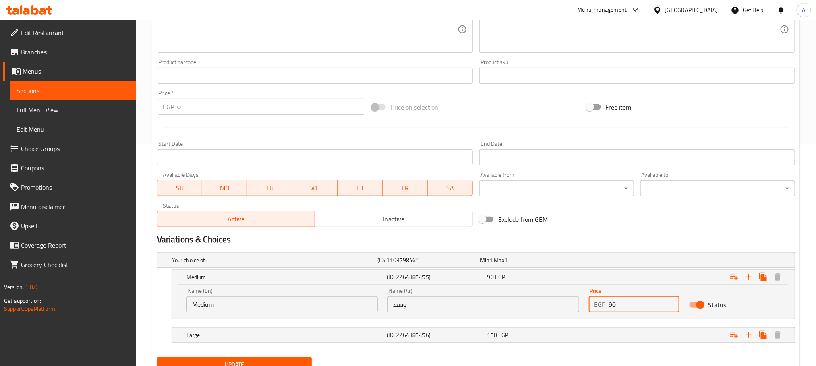
drag, startPoint x: 612, startPoint y: 306, endPoint x: 606, endPoint y: 307, distance: 6.2
click at [606, 307] on div "EGP 90 Price" at bounding box center [634, 304] width 91 height 16
type input "150"
click at [529, 337] on div "150 EGP" at bounding box center [535, 335] width 97 height 8
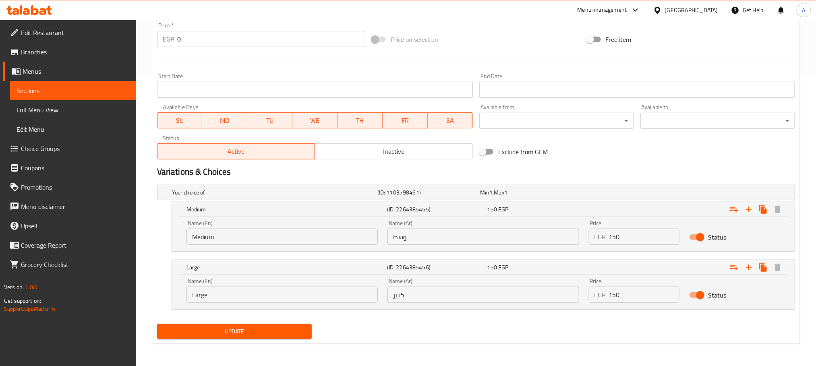
scroll to position [291, 0]
drag, startPoint x: 622, startPoint y: 293, endPoint x: 570, endPoint y: 293, distance: 52.3
click at [570, 293] on div "Name (En) Large Name (En) Name (Ar) كبير Name (Ar) Price EGP 150 Price Status" at bounding box center [483, 290] width 603 height 34
type input "235"
click at [296, 327] on span "Update" at bounding box center [234, 331] width 142 height 10
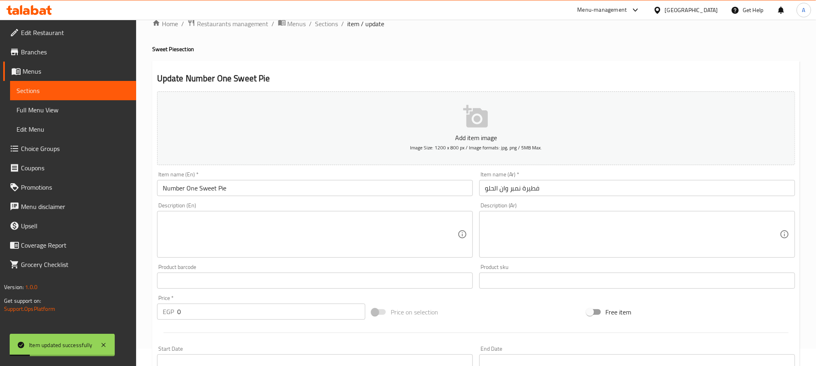
scroll to position [0, 0]
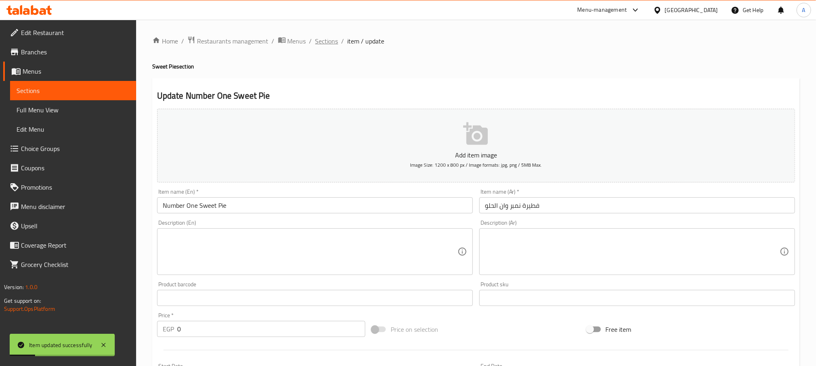
click at [327, 45] on span "Sections" at bounding box center [326, 41] width 23 height 10
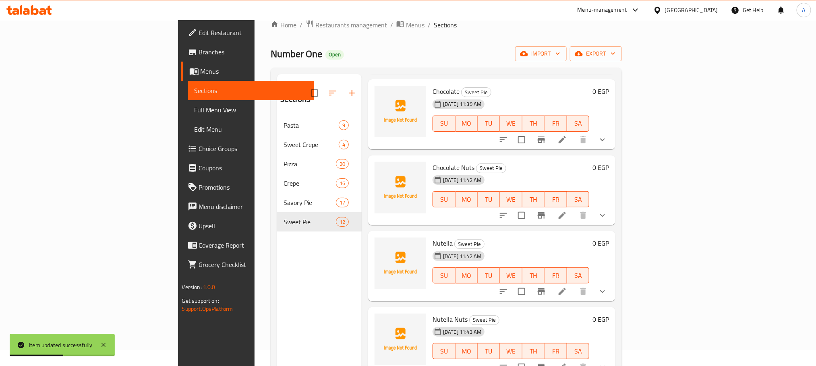
scroll to position [113, 0]
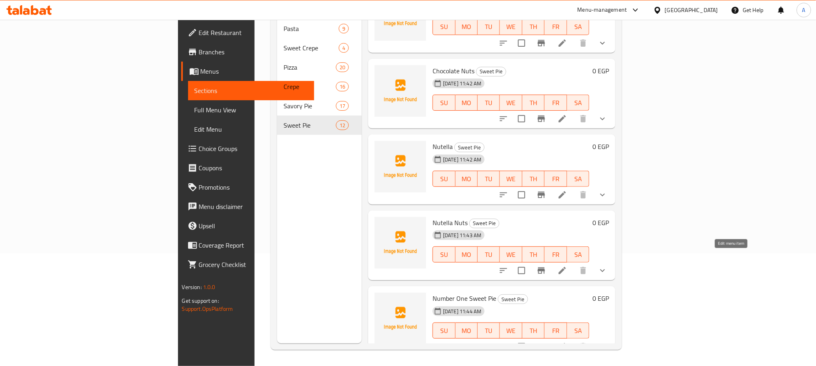
click at [567, 266] on icon at bounding box center [562, 271] width 10 height 10
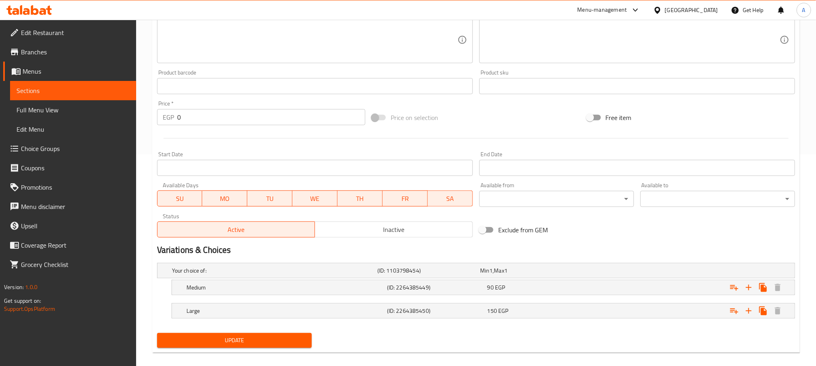
scroll to position [222, 0]
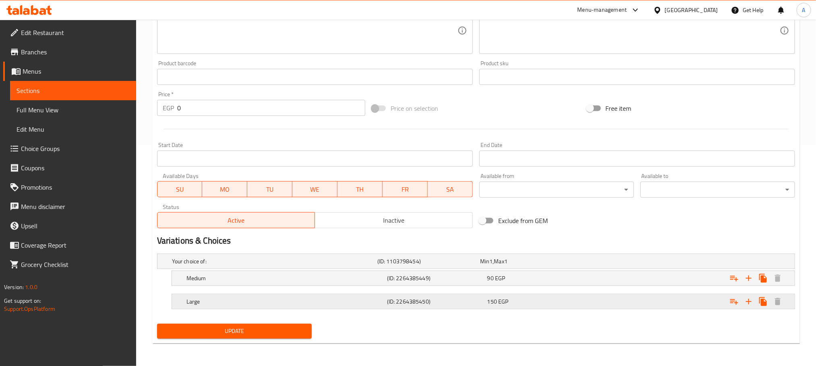
click at [516, 300] on div "150 EGP" at bounding box center [535, 302] width 97 height 8
click at [516, 281] on div "90 EGP" at bounding box center [535, 278] width 97 height 8
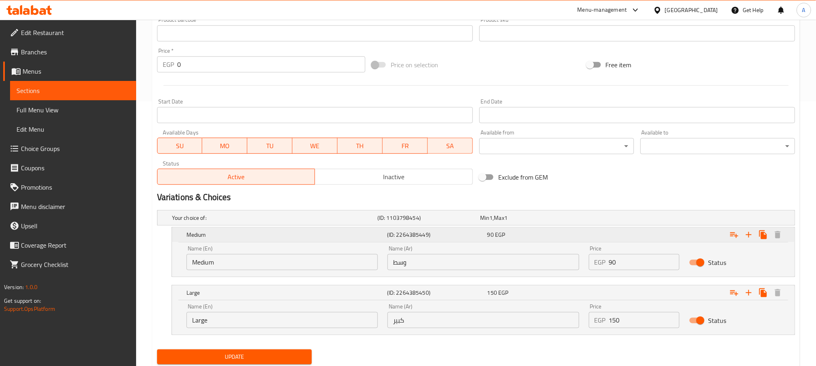
scroll to position [283, 0]
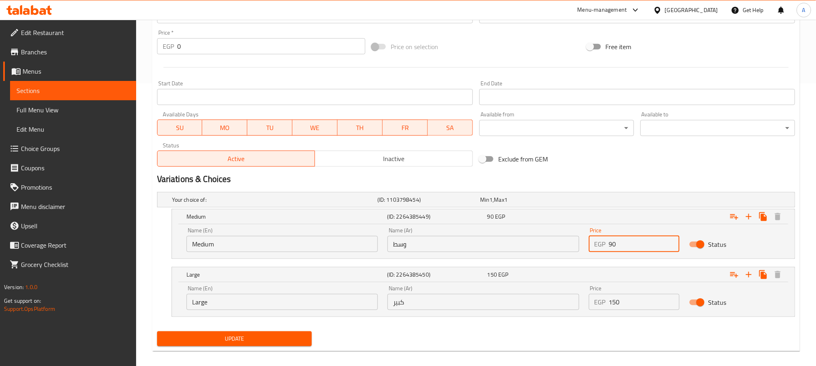
click at [618, 242] on input "90" at bounding box center [644, 244] width 71 height 16
drag, startPoint x: 612, startPoint y: 245, endPoint x: 603, endPoint y: 245, distance: 8.5
click at [603, 245] on div "EGP 90 Price" at bounding box center [634, 244] width 91 height 16
type input "170"
drag, startPoint x: 620, startPoint y: 305, endPoint x: 606, endPoint y: 302, distance: 14.7
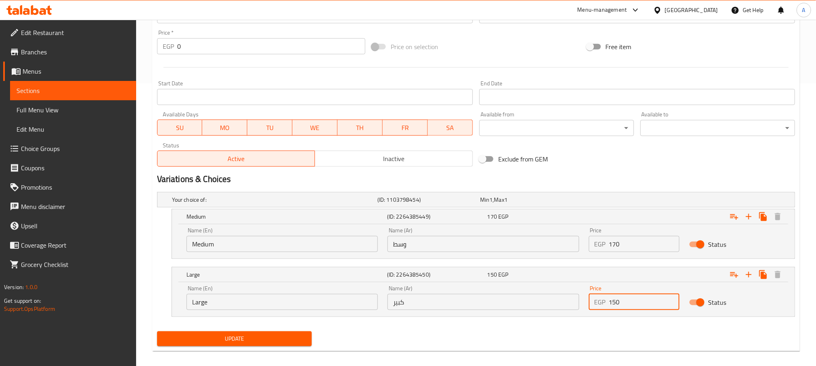
click at [606, 302] on div "EGP 150 Price" at bounding box center [634, 302] width 91 height 16
type input "245"
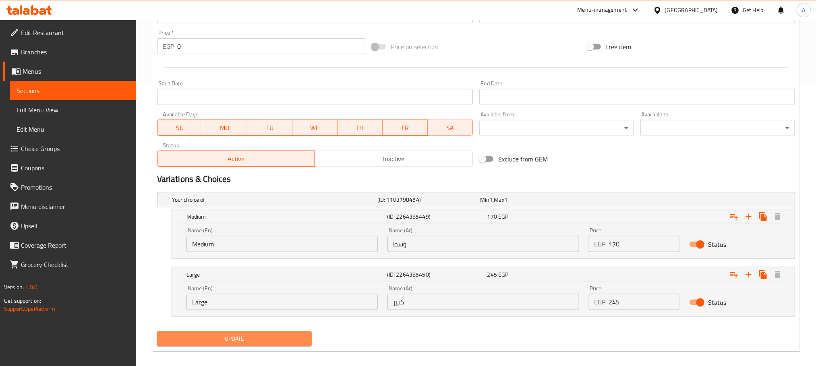
click at [282, 341] on span "Update" at bounding box center [234, 339] width 142 height 10
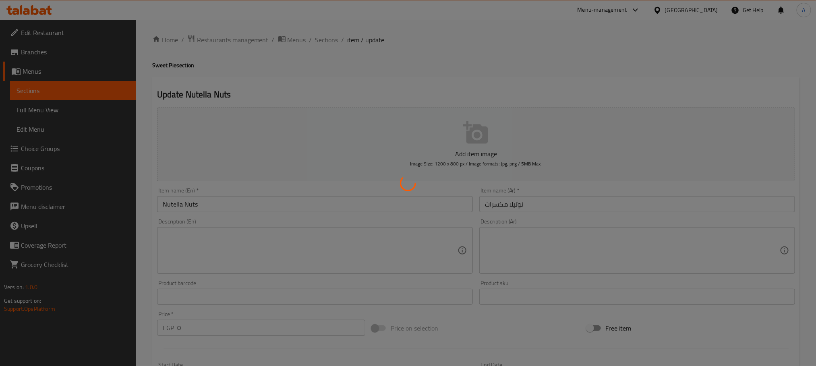
scroll to position [0, 0]
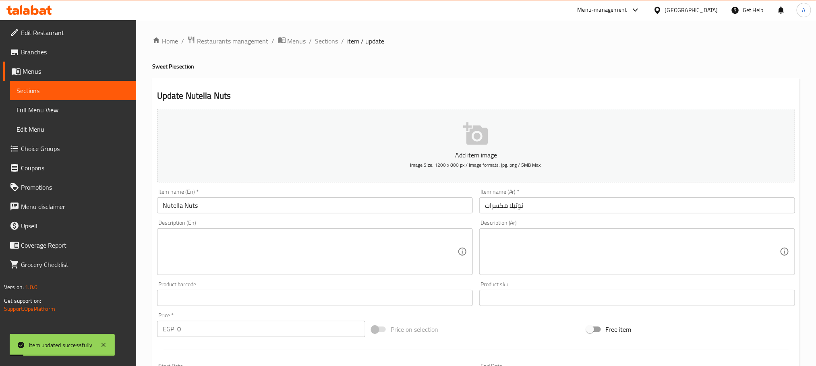
click at [322, 42] on span "Sections" at bounding box center [326, 41] width 23 height 10
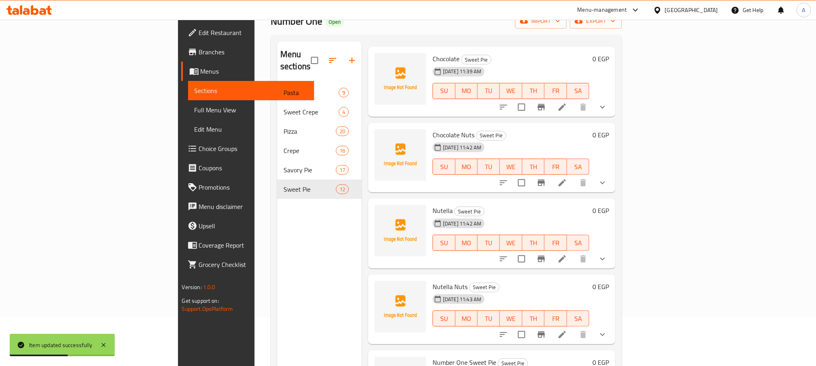
scroll to position [113, 0]
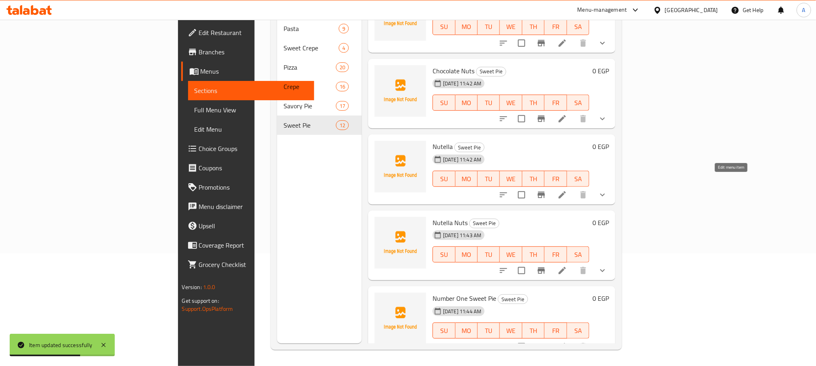
click at [567, 190] on icon at bounding box center [562, 195] width 10 height 10
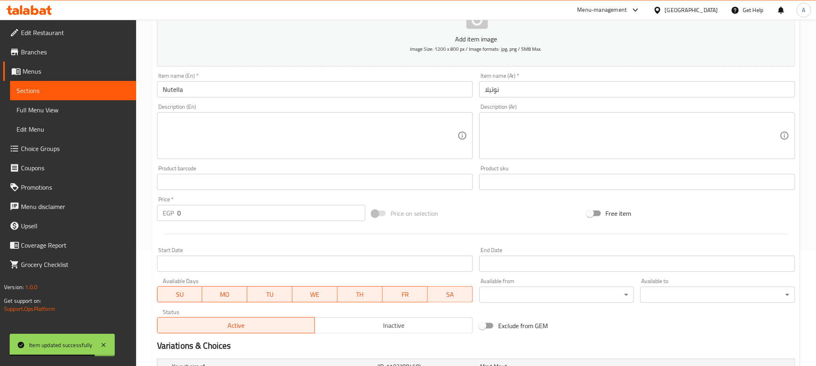
scroll to position [222, 0]
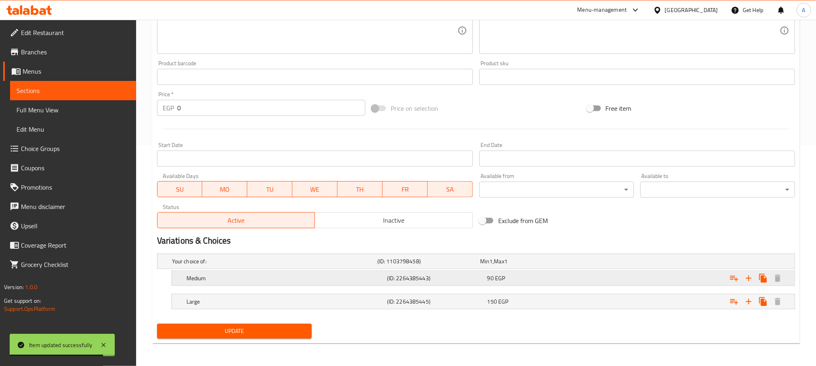
click at [509, 277] on div "90 EGP" at bounding box center [535, 278] width 97 height 8
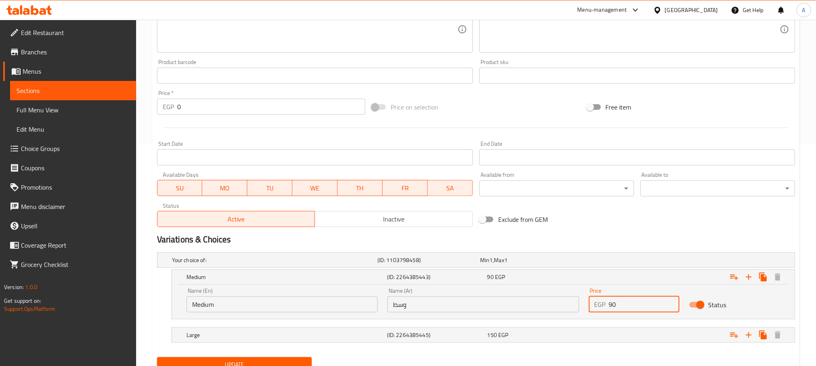
drag, startPoint x: 613, startPoint y: 304, endPoint x: 602, endPoint y: 307, distance: 11.7
click at [602, 307] on div "EGP 90 Price" at bounding box center [634, 304] width 91 height 16
type input "140"
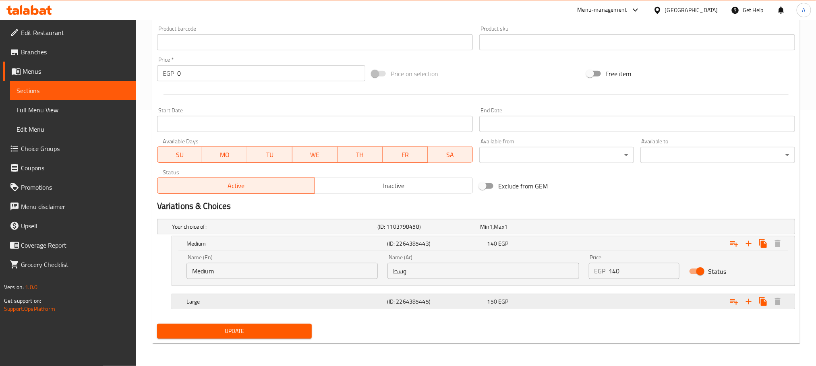
click at [586, 298] on div "Expand" at bounding box center [686, 302] width 201 height 18
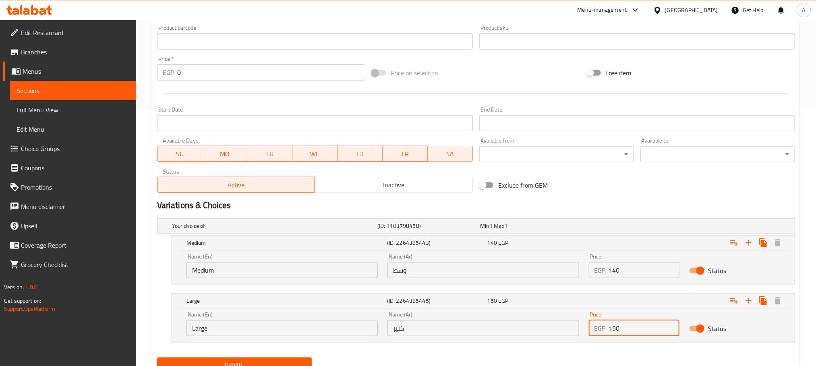
drag, startPoint x: 621, startPoint y: 329, endPoint x: 593, endPoint y: 330, distance: 27.8
click at [593, 330] on div "EGP 150 Price" at bounding box center [634, 328] width 91 height 16
type input "225"
click at [300, 360] on span "Update" at bounding box center [234, 365] width 142 height 10
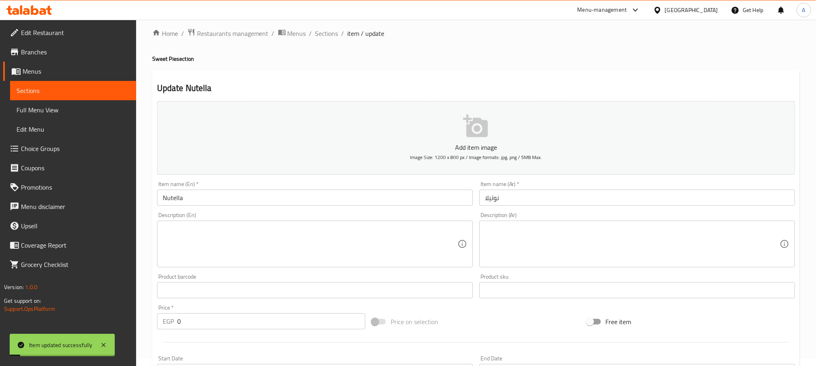
scroll to position [0, 0]
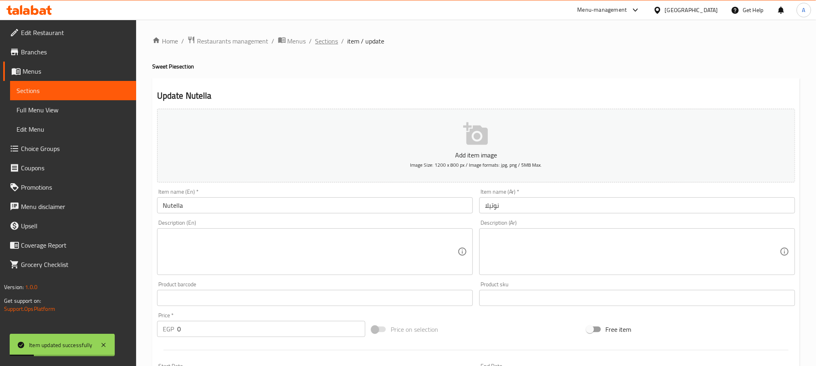
click at [324, 37] on span "Sections" at bounding box center [326, 41] width 23 height 10
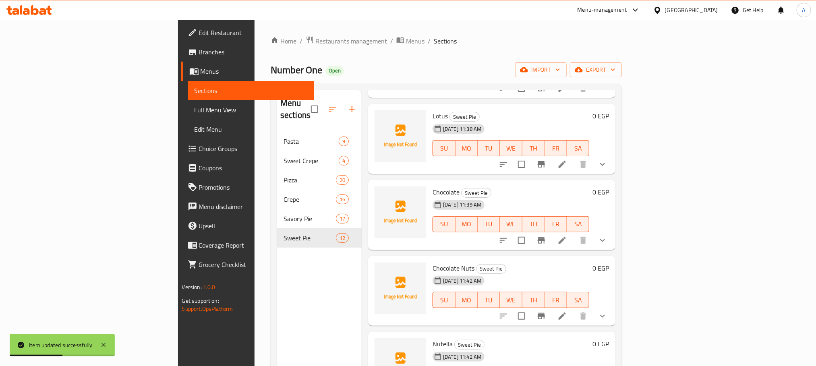
scroll to position [483, 0]
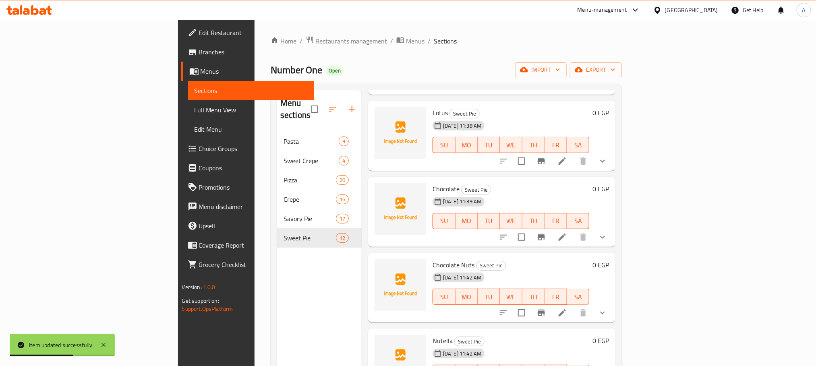
click at [566, 309] on icon at bounding box center [561, 312] width 7 height 7
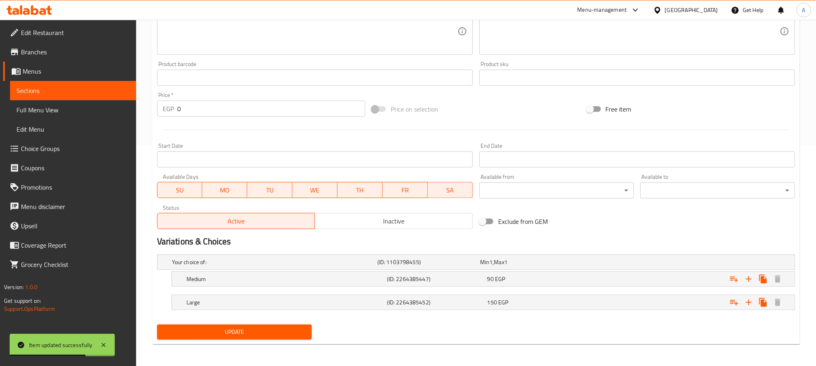
scroll to position [222, 0]
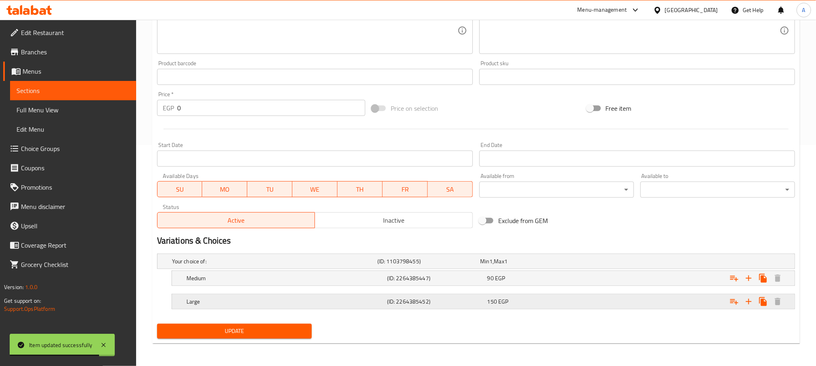
click at [541, 300] on div "150 EGP" at bounding box center [535, 302] width 97 height 8
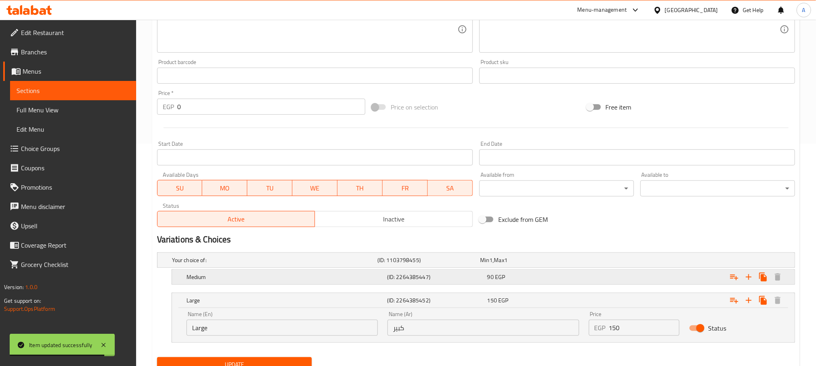
click at [544, 277] on div "90 EGP" at bounding box center [535, 277] width 97 height 8
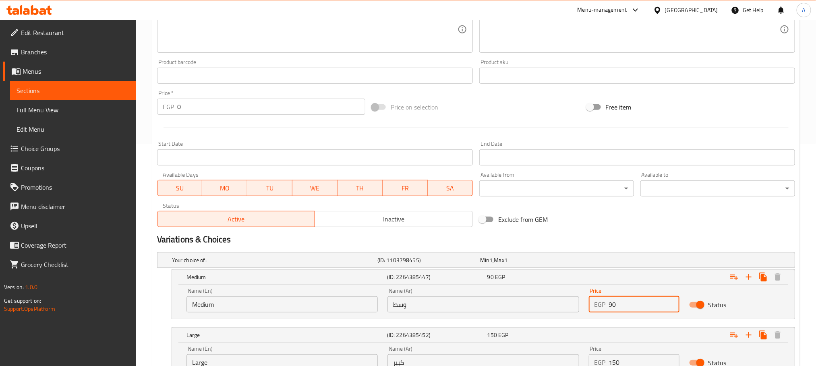
drag, startPoint x: 624, startPoint y: 307, endPoint x: 581, endPoint y: 306, distance: 43.5
click at [581, 306] on div "Name (En) Medium Name (En) Name (Ar) وسط Name (Ar) Price EGP 90 Price Status" at bounding box center [483, 300] width 603 height 34
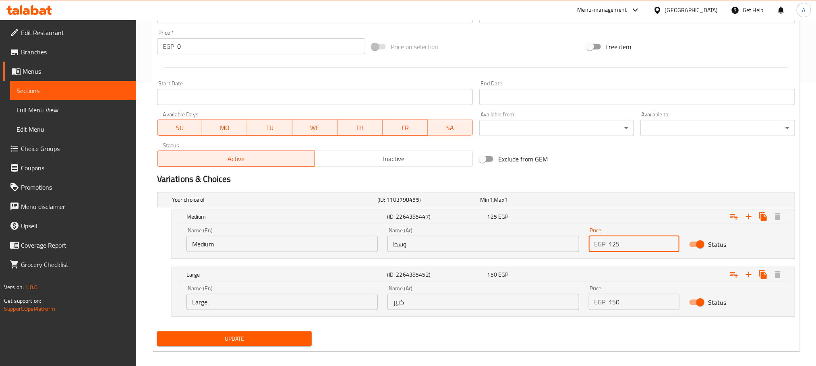
type input "125"
drag, startPoint x: 621, startPoint y: 303, endPoint x: 583, endPoint y: 303, distance: 37.8
click at [584, 303] on div "Price EGP 150 Price" at bounding box center [634, 298] width 101 height 34
type input "205"
click at [299, 338] on span "Update" at bounding box center [234, 339] width 142 height 10
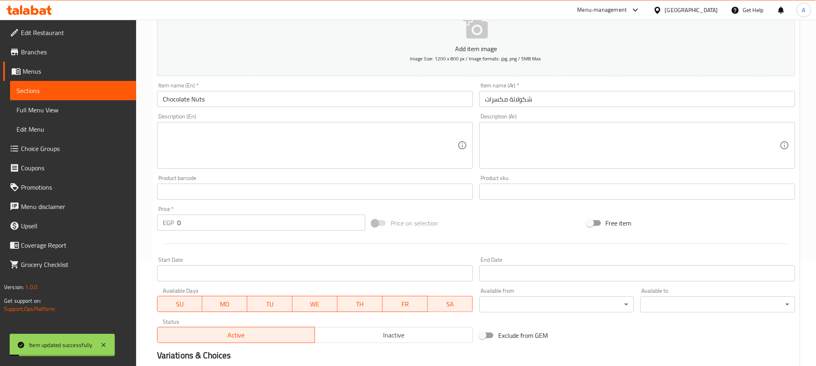
scroll to position [101, 0]
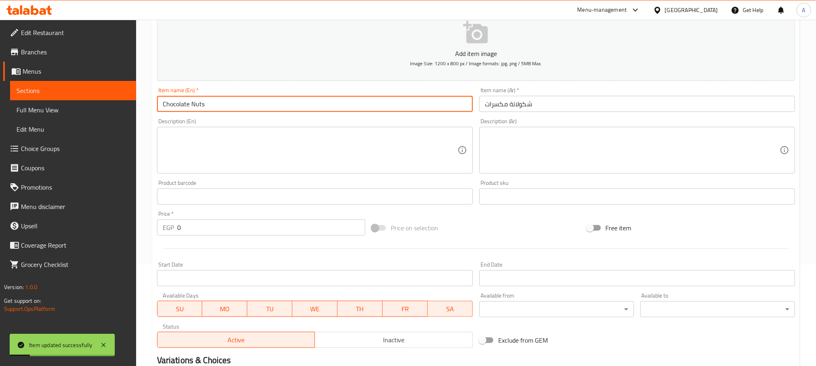
drag, startPoint x: 214, startPoint y: 104, endPoint x: 144, endPoint y: 108, distance: 70.1
click at [144, 108] on div "Home / Restaurants management / Menus / Sections / item / update Sweet Pie sect…" at bounding box center [476, 236] width 680 height 637
click at [468, 184] on div "Product barcode Product barcode" at bounding box center [315, 192] width 316 height 25
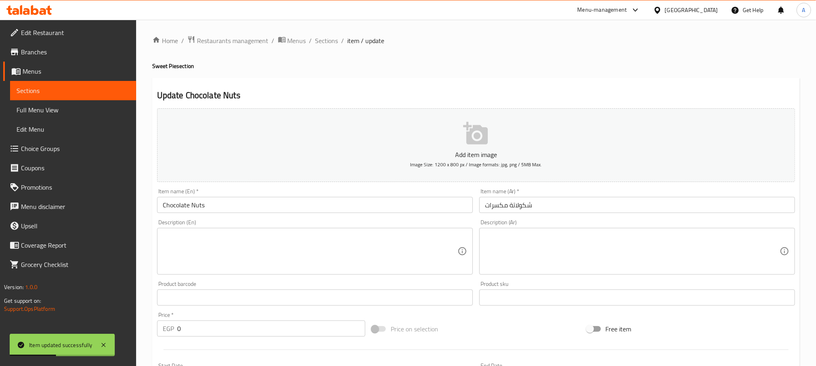
scroll to position [0, 0]
click at [331, 42] on span "Sections" at bounding box center [326, 41] width 23 height 10
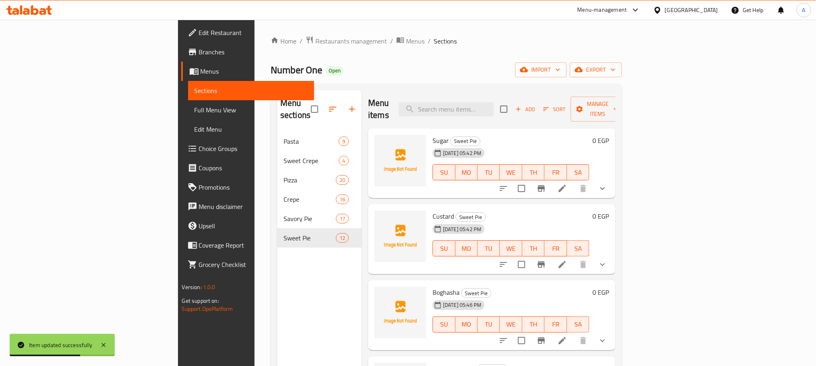
scroll to position [463, 0]
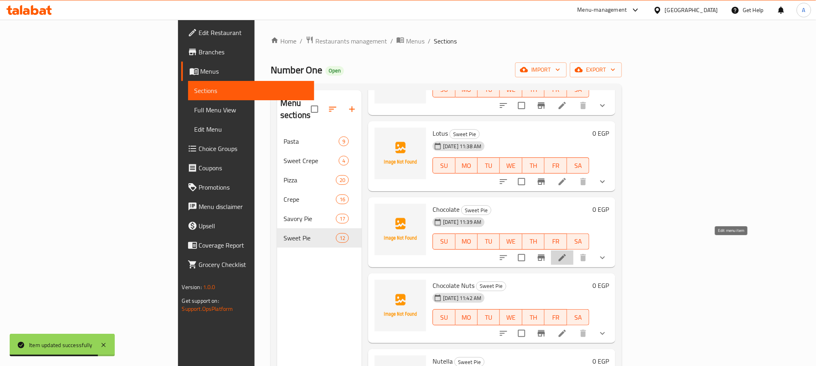
click at [567, 253] on icon at bounding box center [562, 258] width 10 height 10
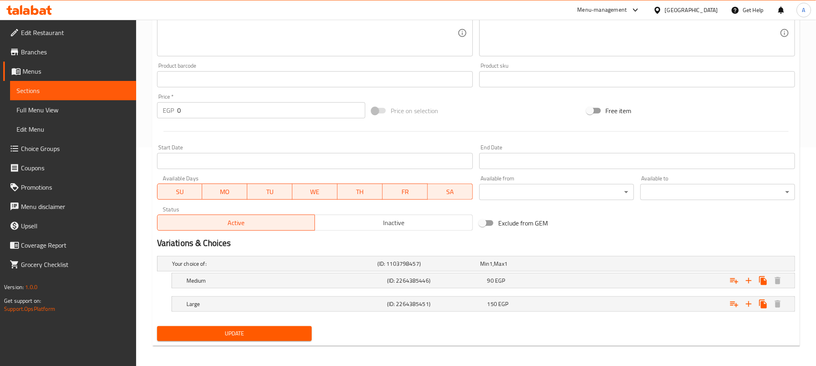
scroll to position [222, 0]
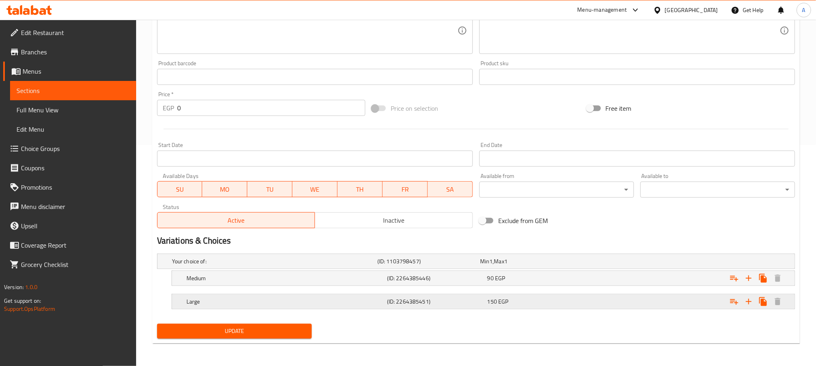
click at [507, 297] on span "EGP" at bounding box center [503, 301] width 10 height 10
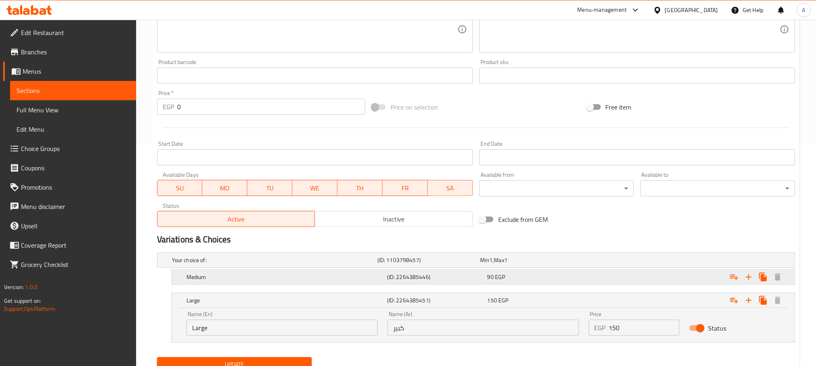
click at [526, 277] on div "90 EGP" at bounding box center [535, 277] width 97 height 8
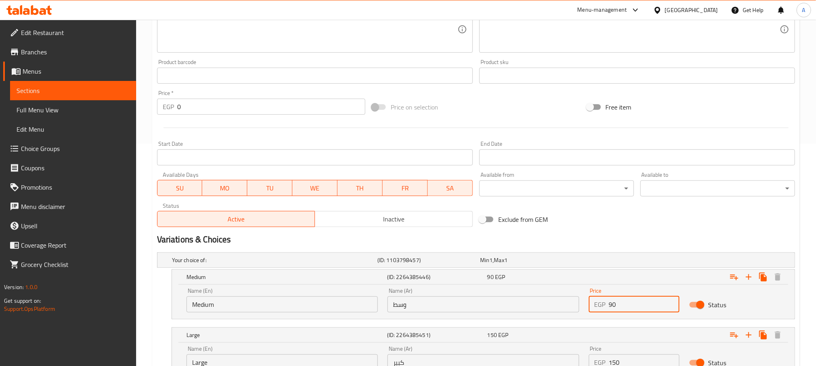
drag, startPoint x: 613, startPoint y: 302, endPoint x: 603, endPoint y: 304, distance: 10.3
click at [603, 304] on div "EGP 90 Price" at bounding box center [634, 304] width 91 height 16
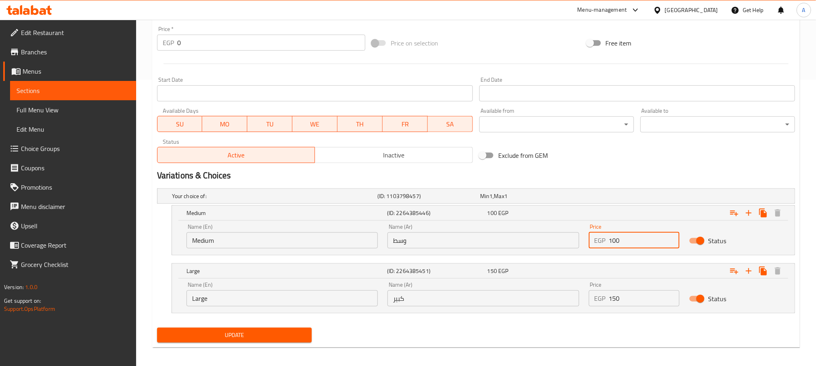
scroll to position [291, 0]
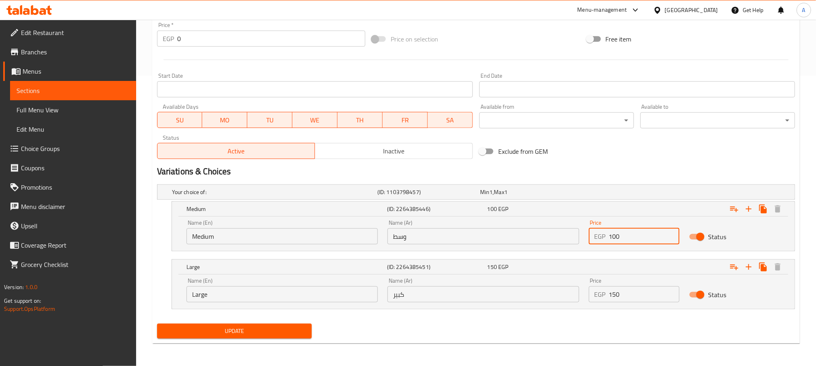
type input "100"
click at [624, 292] on input "150" at bounding box center [644, 294] width 71 height 16
click at [616, 292] on input "150" at bounding box center [644, 294] width 71 height 16
type input "180"
click at [266, 329] on span "Update" at bounding box center [234, 331] width 142 height 10
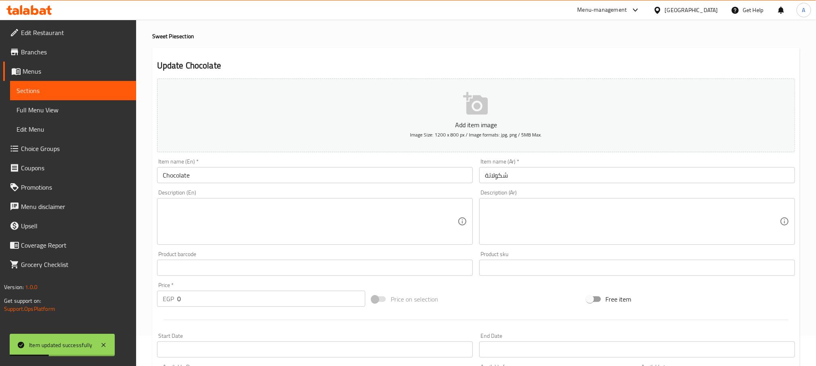
scroll to position [0, 0]
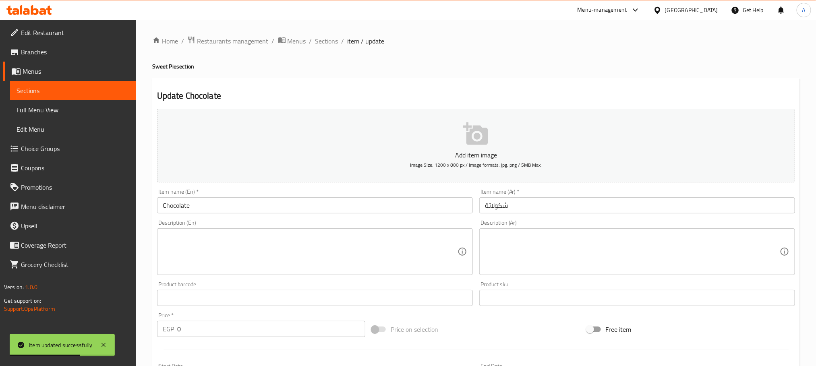
click at [326, 40] on span "Sections" at bounding box center [326, 41] width 23 height 10
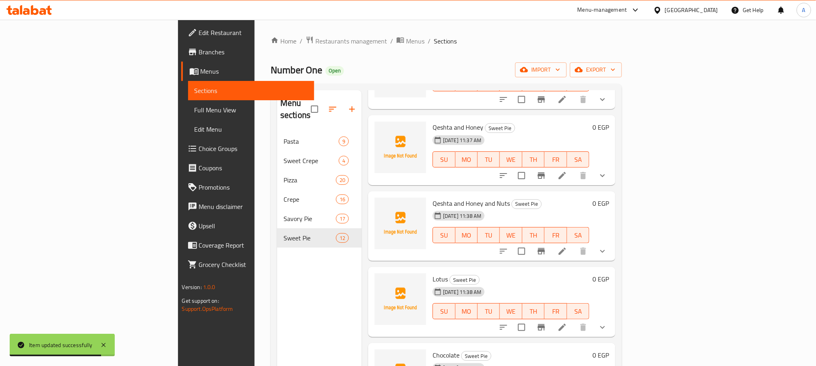
scroll to position [362, 0]
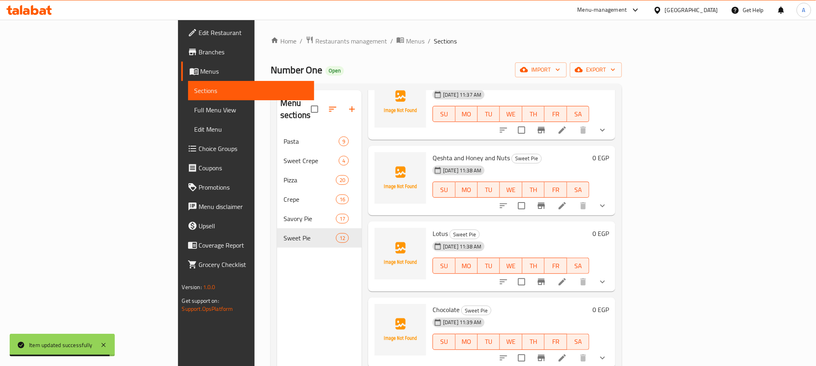
click at [566, 278] on icon at bounding box center [561, 281] width 7 height 7
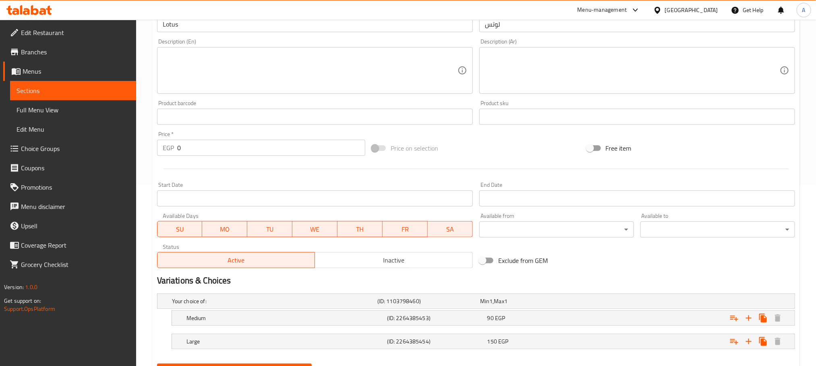
scroll to position [222, 0]
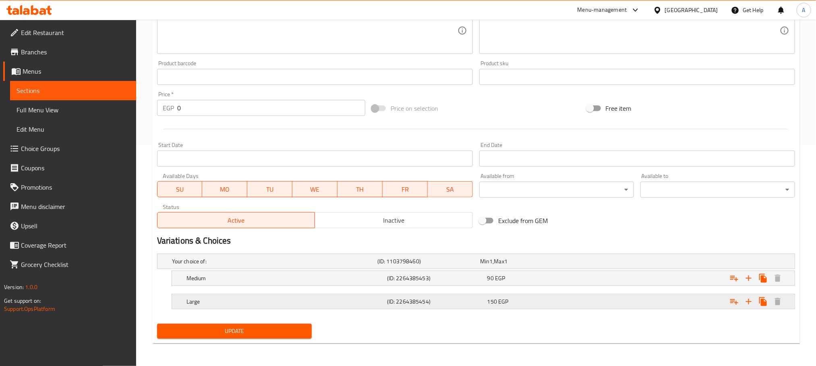
click at [525, 301] on div "150 EGP" at bounding box center [535, 302] width 97 height 8
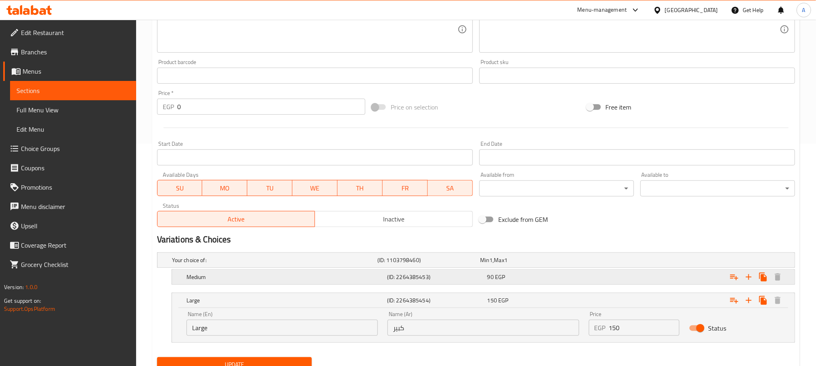
click at [535, 278] on div "90 EGP" at bounding box center [535, 277] width 97 height 8
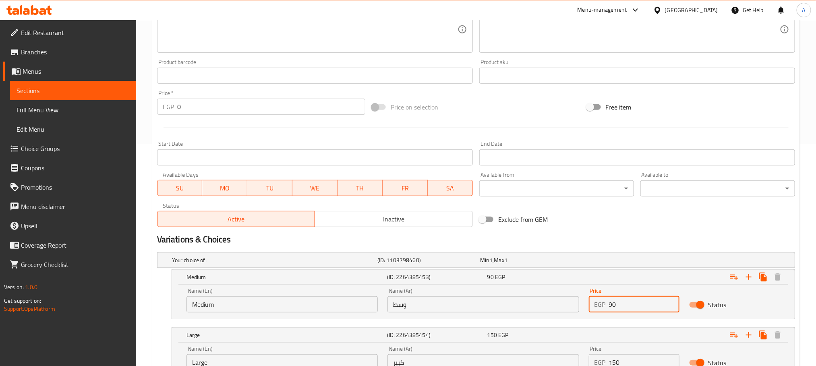
drag, startPoint x: 612, startPoint y: 304, endPoint x: 603, endPoint y: 307, distance: 9.3
click at [603, 307] on div "EGP 90 Price" at bounding box center [634, 304] width 91 height 16
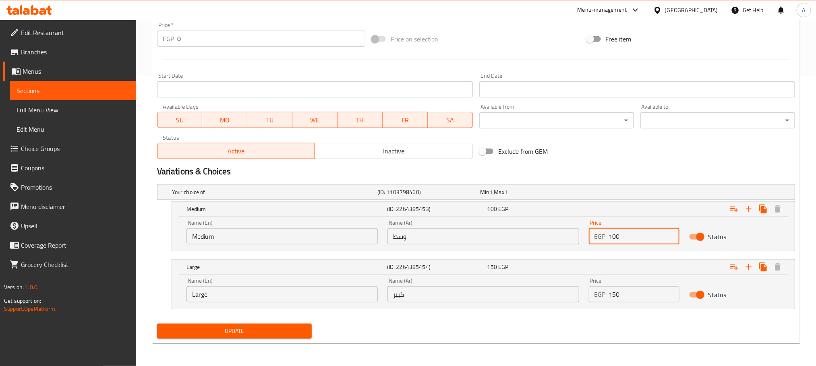
type input "100"
click at [616, 294] on input "150" at bounding box center [644, 294] width 71 height 16
type input "180"
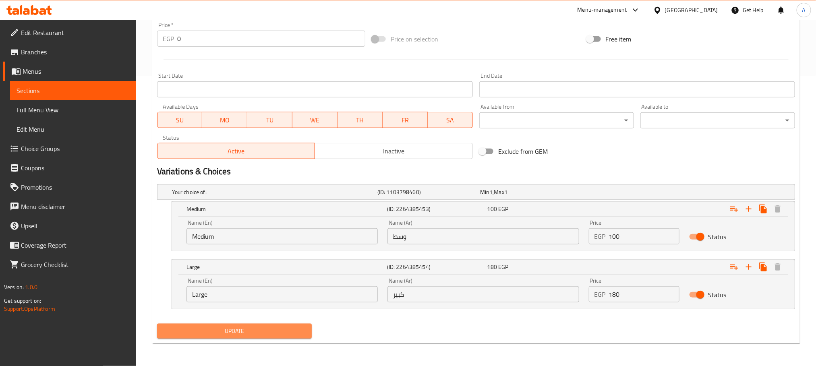
click at [288, 329] on span "Update" at bounding box center [234, 331] width 142 height 10
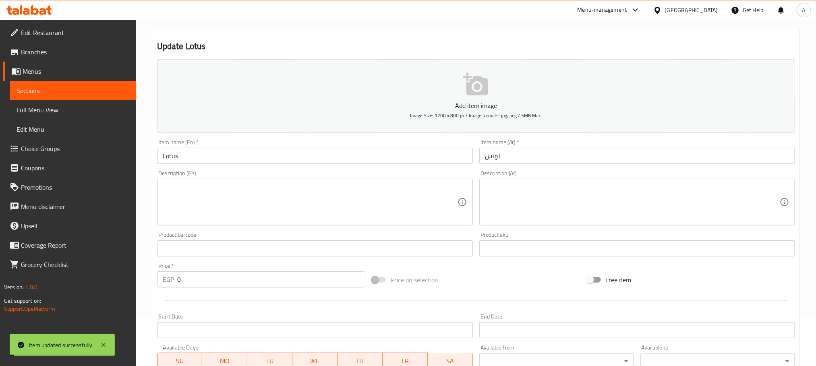
scroll to position [0, 0]
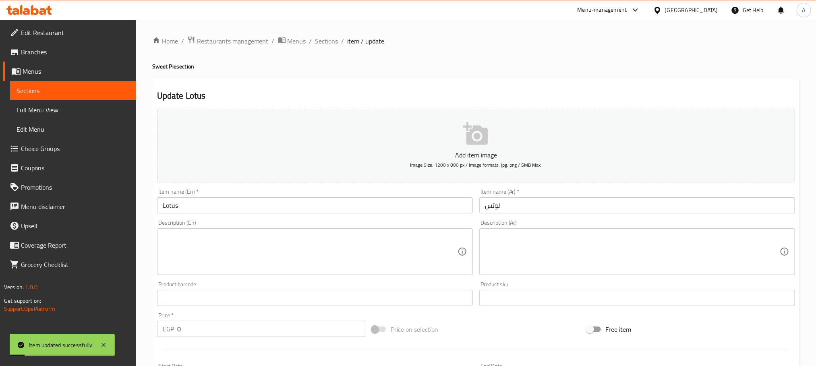
click at [325, 39] on span "Sections" at bounding box center [326, 41] width 23 height 10
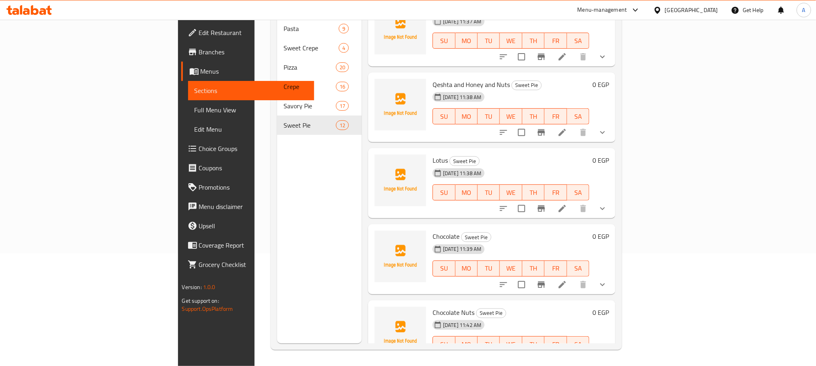
scroll to position [263, 0]
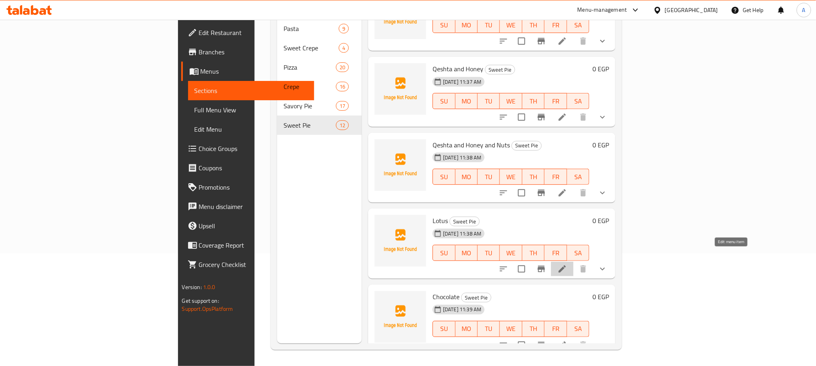
click at [567, 264] on icon at bounding box center [562, 269] width 10 height 10
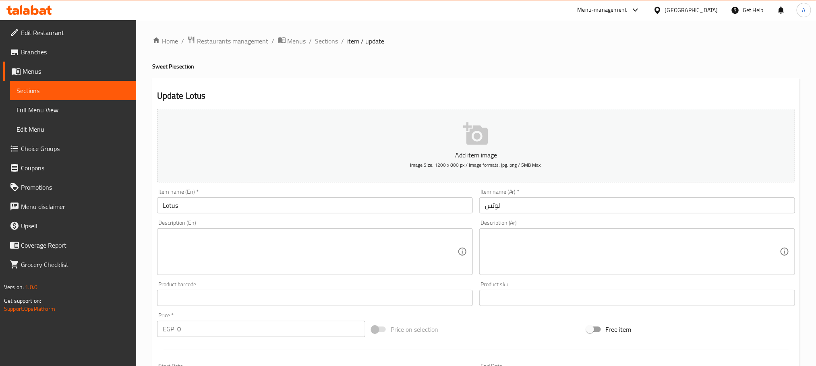
click at [325, 39] on span "Sections" at bounding box center [326, 41] width 23 height 10
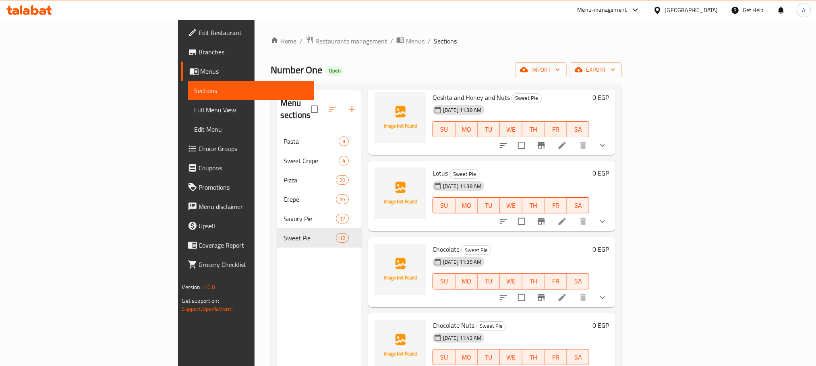
scroll to position [362, 0]
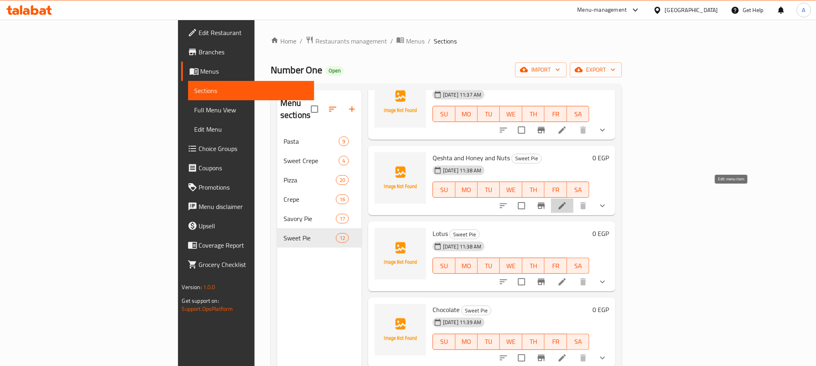
click at [567, 201] on icon at bounding box center [562, 206] width 10 height 10
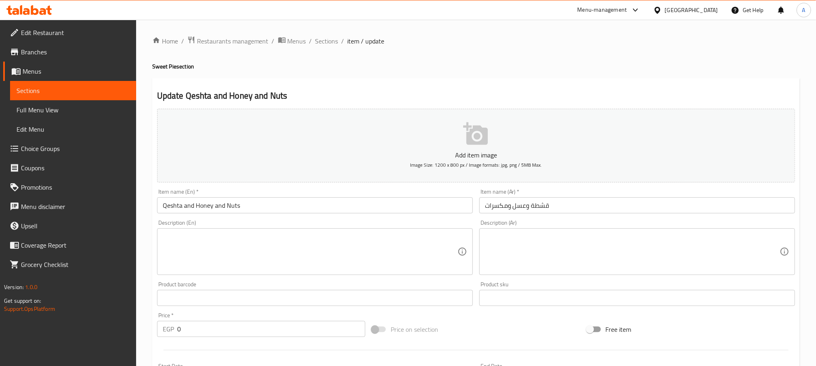
scroll to position [222, 0]
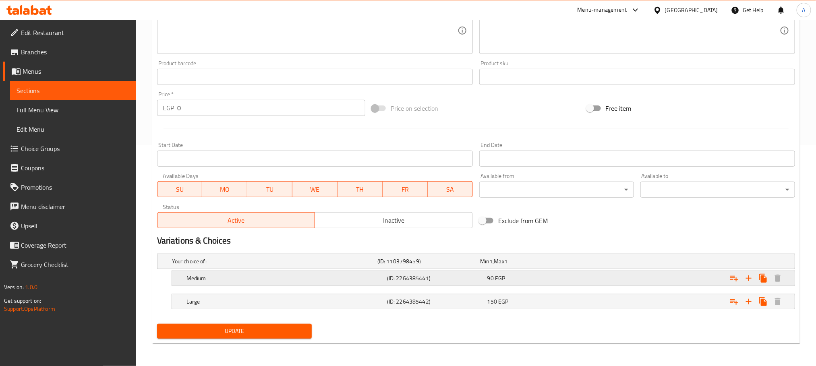
click at [507, 274] on div "90 EGP" at bounding box center [535, 278] width 97 height 8
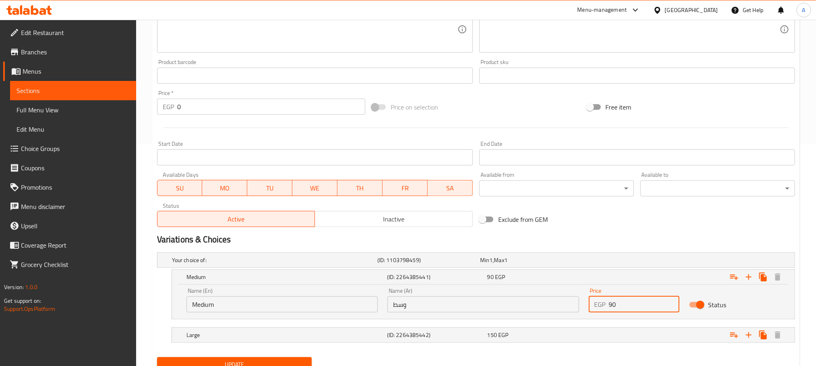
drag, startPoint x: 614, startPoint y: 300, endPoint x: 600, endPoint y: 302, distance: 14.7
click at [600, 302] on div "EGP 90 Price" at bounding box center [634, 304] width 91 height 16
click at [610, 305] on input "90" at bounding box center [644, 304] width 71 height 16
click at [624, 306] on input "90" at bounding box center [644, 304] width 71 height 16
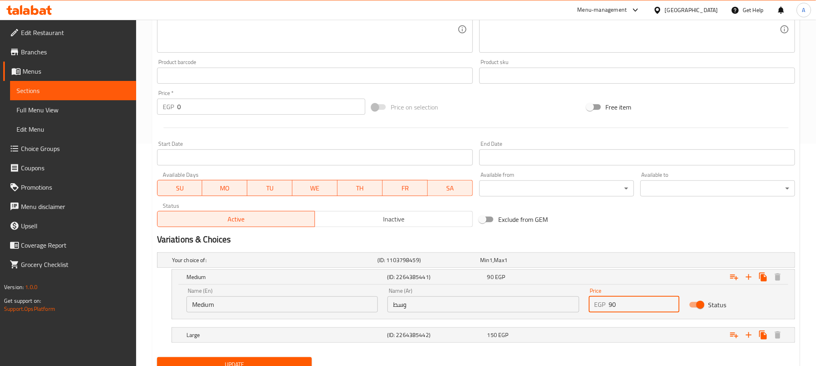
drag, startPoint x: 610, startPoint y: 304, endPoint x: 604, endPoint y: 304, distance: 6.1
click at [604, 304] on div "EGP 90 Price" at bounding box center [634, 304] width 91 height 16
type input "120"
click at [542, 331] on div "150 EGP" at bounding box center [536, 334] width 100 height 11
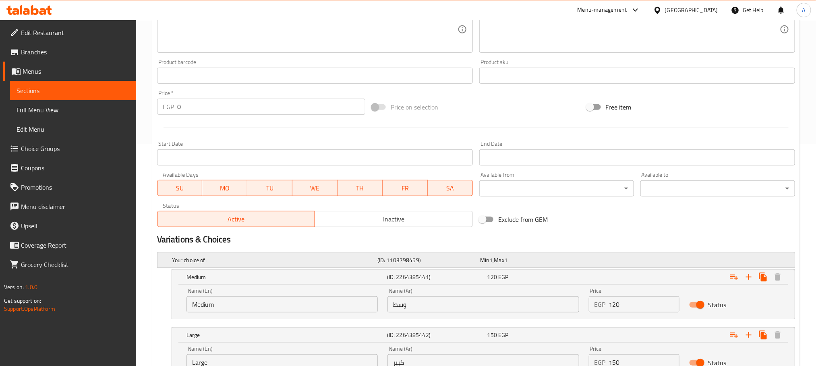
scroll to position [291, 0]
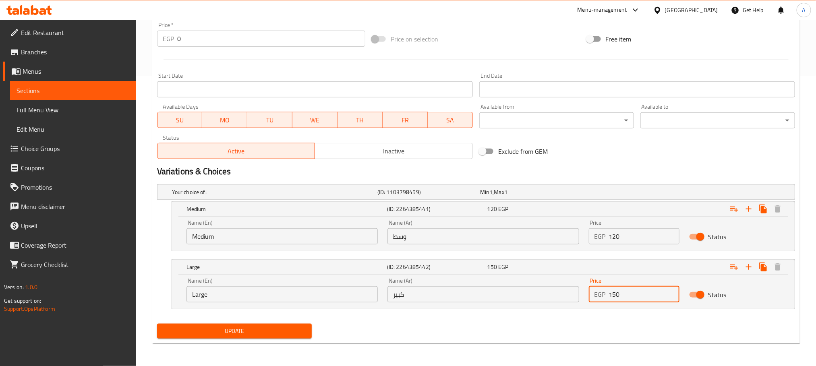
drag, startPoint x: 623, startPoint y: 291, endPoint x: 574, endPoint y: 290, distance: 49.5
click at [574, 290] on div "Name (En) Large Name (En) Name (Ar) كبير Name (Ar) Price EGP 150 Price Status" at bounding box center [483, 290] width 603 height 34
type input "205"
click at [277, 325] on button "Update" at bounding box center [234, 331] width 155 height 15
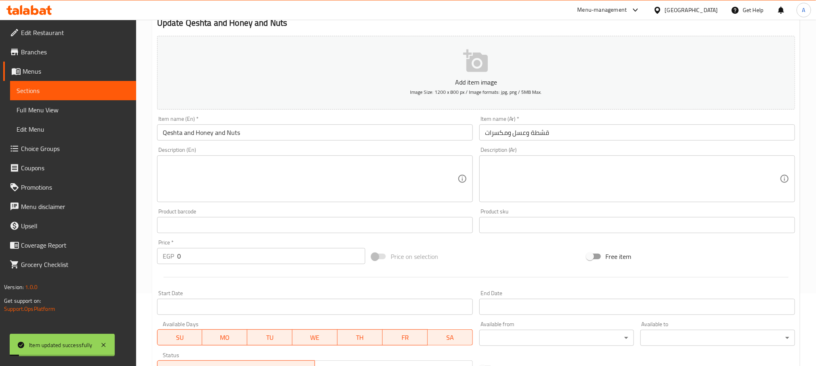
scroll to position [0, 0]
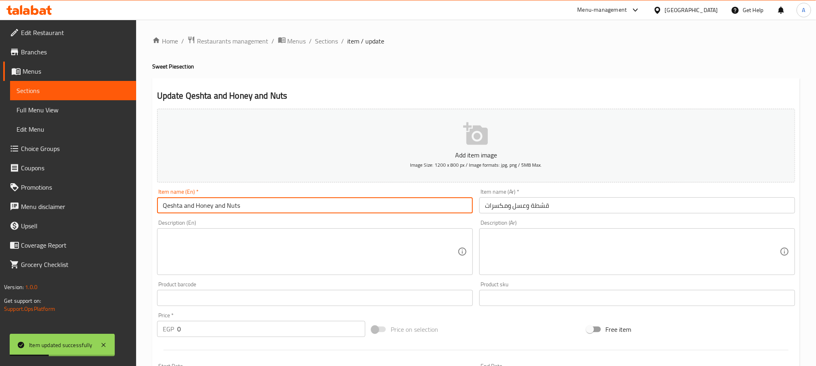
click at [267, 205] on input "Qeshta and Honey and Nuts" at bounding box center [315, 205] width 316 height 16
click at [328, 40] on span "Sections" at bounding box center [326, 41] width 23 height 10
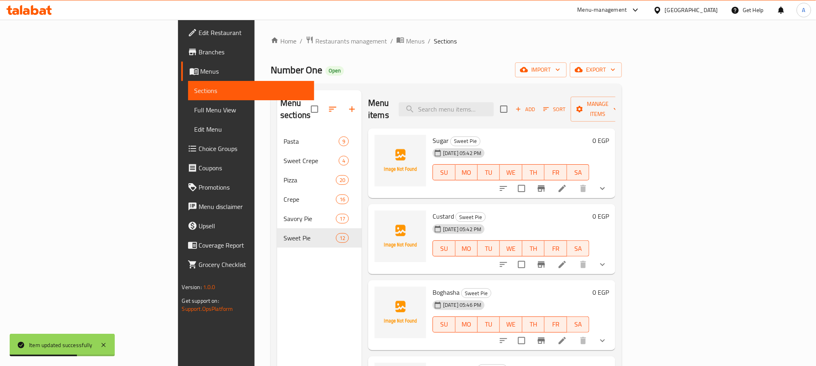
scroll to position [235, 0]
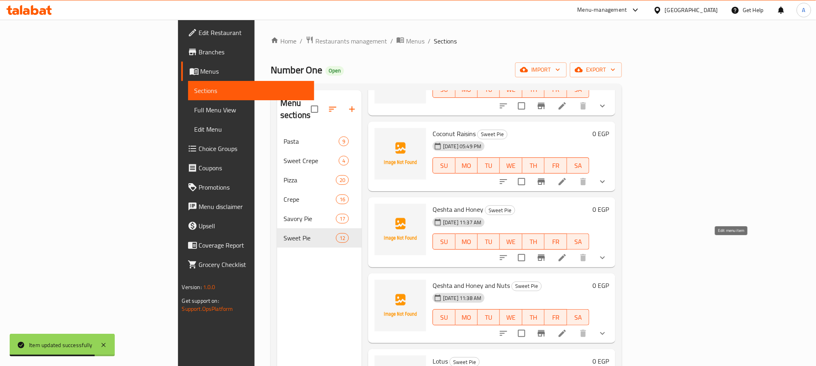
click at [567, 253] on icon at bounding box center [562, 258] width 10 height 10
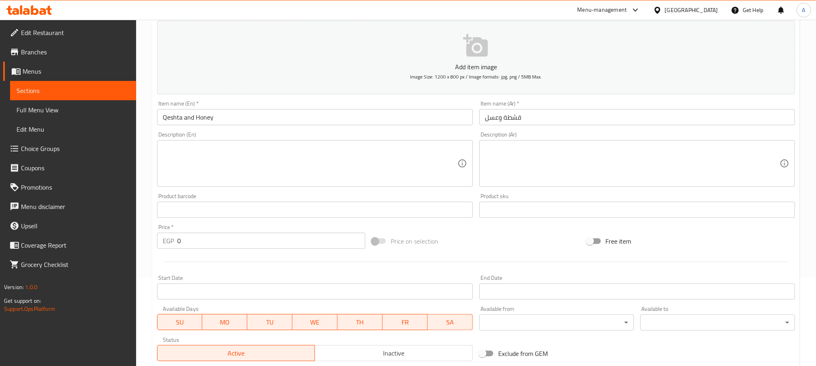
scroll to position [222, 0]
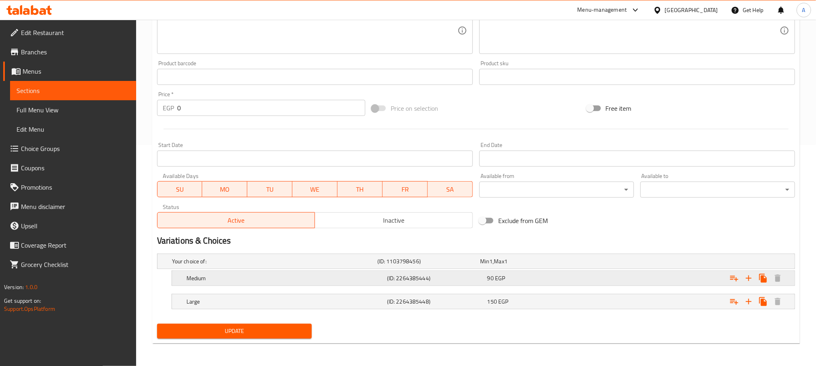
click at [518, 274] on div "90 EGP" at bounding box center [535, 278] width 97 height 8
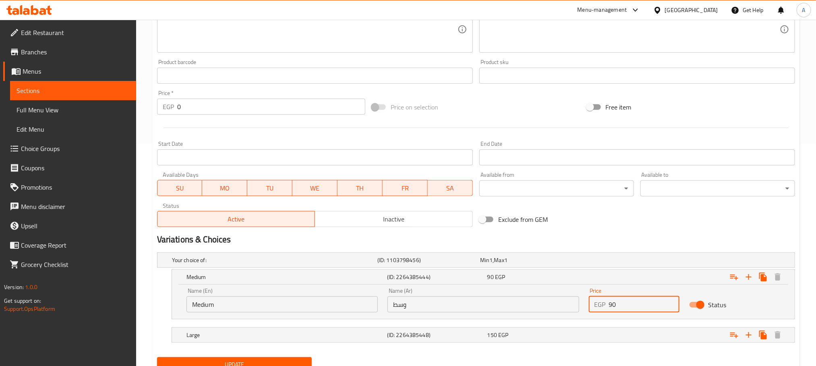
drag, startPoint x: 610, startPoint y: 304, endPoint x: 603, endPoint y: 305, distance: 7.7
click at [603, 305] on div "EGP 90 Price" at bounding box center [634, 304] width 91 height 16
type input "100"
click at [579, 337] on div "150 EGP" at bounding box center [535, 335] width 97 height 8
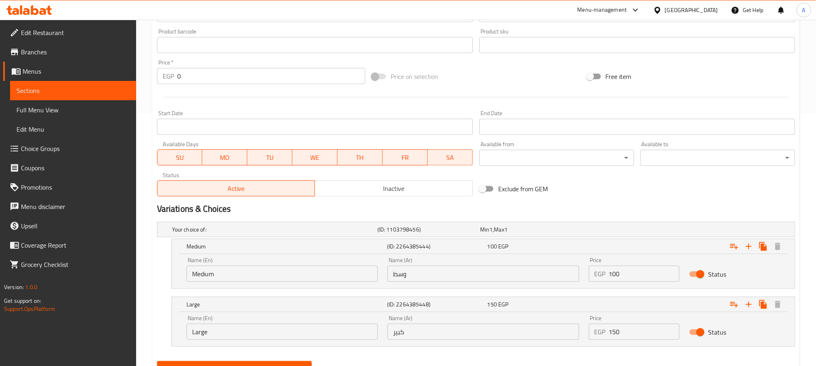
scroll to position [291, 0]
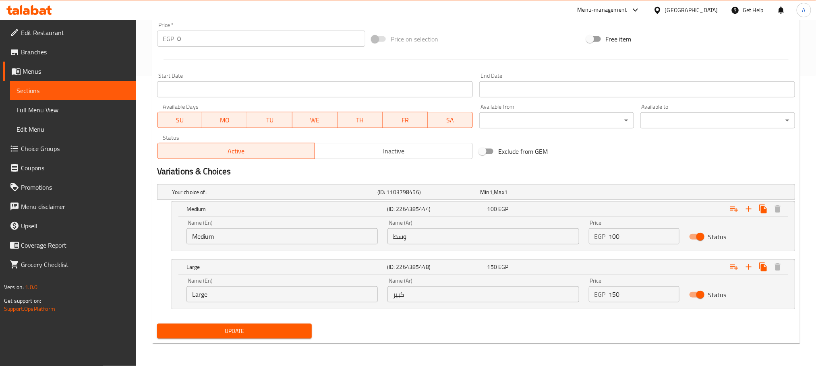
click at [615, 292] on input "150" at bounding box center [644, 294] width 71 height 16
type input "180"
click at [287, 329] on span "Update" at bounding box center [234, 331] width 142 height 10
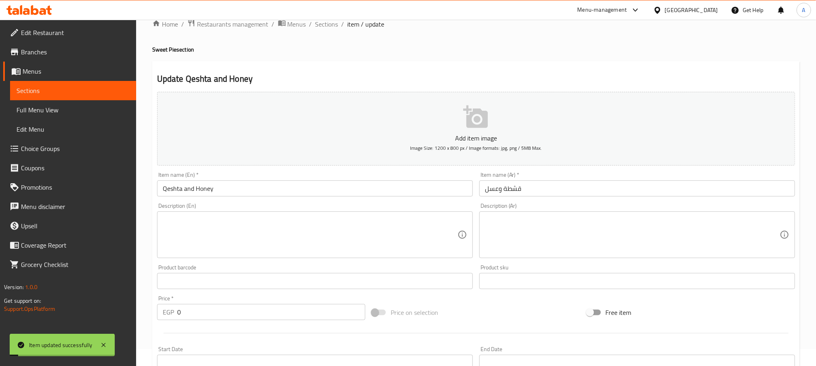
scroll to position [0, 0]
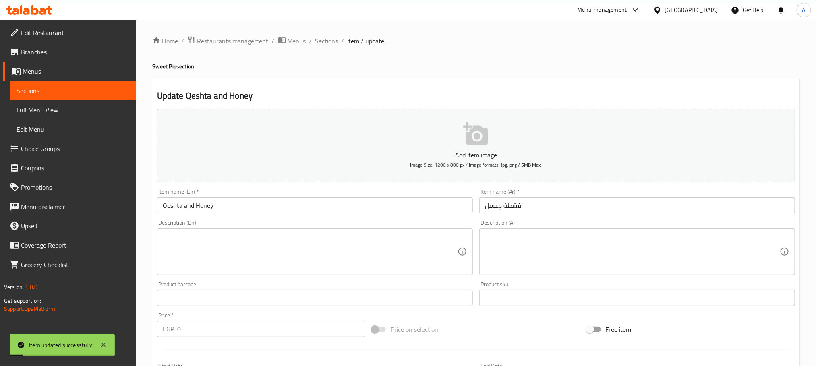
click at [207, 205] on input "Qeshta and Honey" at bounding box center [315, 205] width 316 height 16
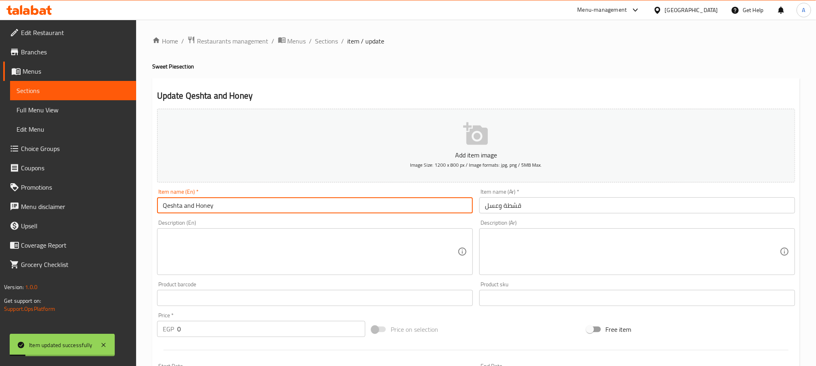
click at [207, 205] on input "Qeshta and Honey" at bounding box center [315, 205] width 316 height 16
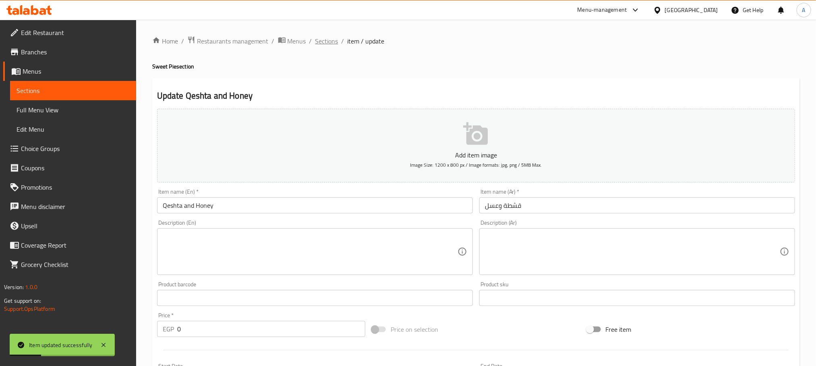
click at [321, 43] on span "Sections" at bounding box center [326, 41] width 23 height 10
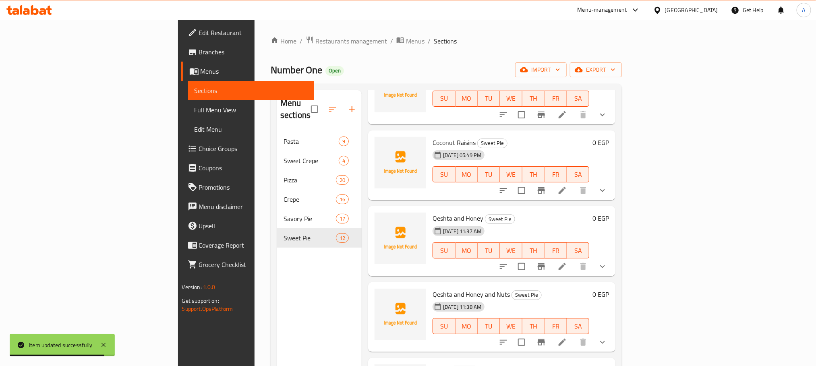
scroll to position [242, 0]
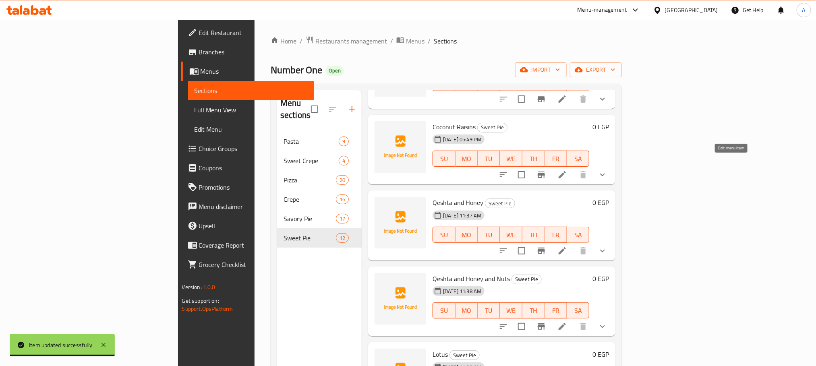
click at [567, 170] on icon at bounding box center [562, 175] width 10 height 10
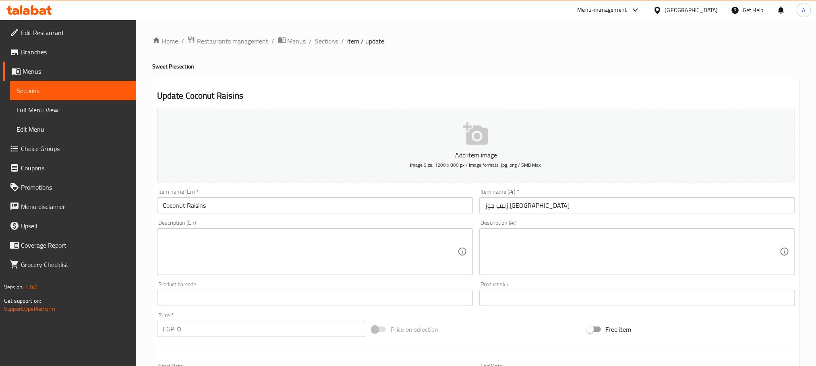
click at [328, 39] on span "Sections" at bounding box center [326, 41] width 23 height 10
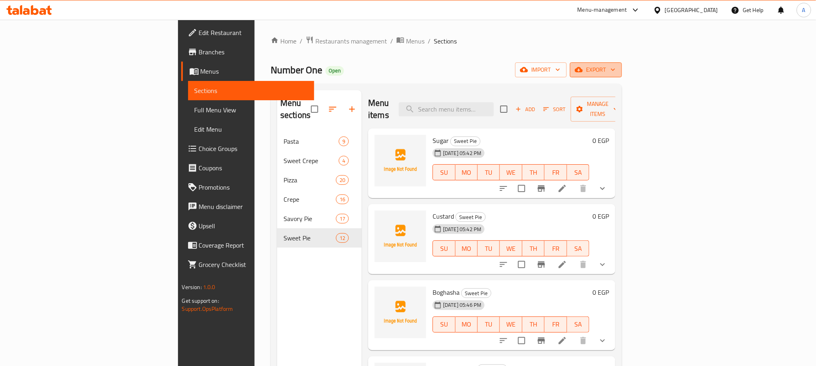
click at [615, 72] on span "export" at bounding box center [595, 70] width 39 height 10
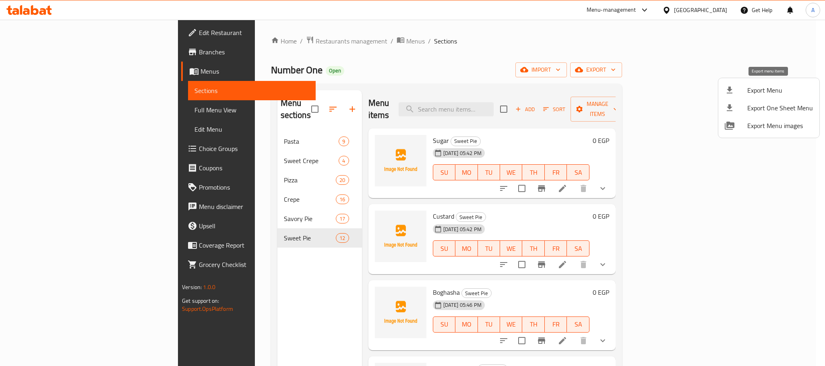
click at [762, 90] on span "Export Menu" at bounding box center [780, 90] width 66 height 10
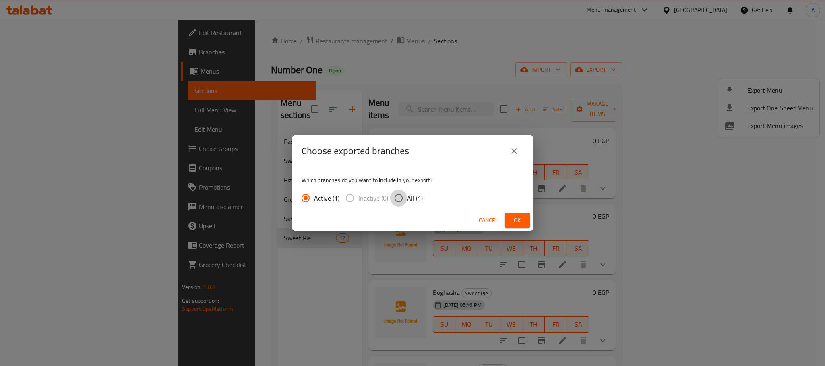
click at [403, 197] on input "All (1)" at bounding box center [398, 198] width 17 height 17
radio input "true"
click at [511, 213] on button "Ok" at bounding box center [517, 220] width 26 height 15
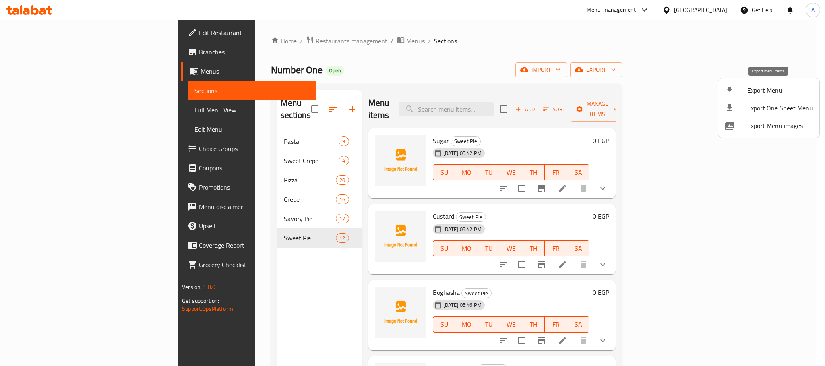
click at [780, 91] on span "Export Menu" at bounding box center [780, 90] width 66 height 10
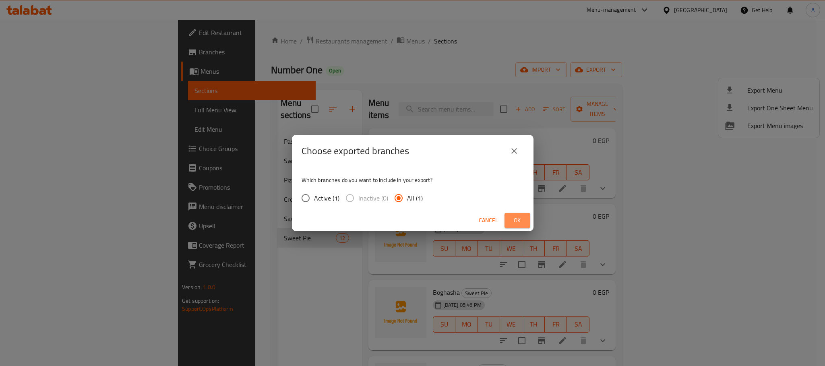
click at [513, 220] on span "Ok" at bounding box center [517, 220] width 13 height 10
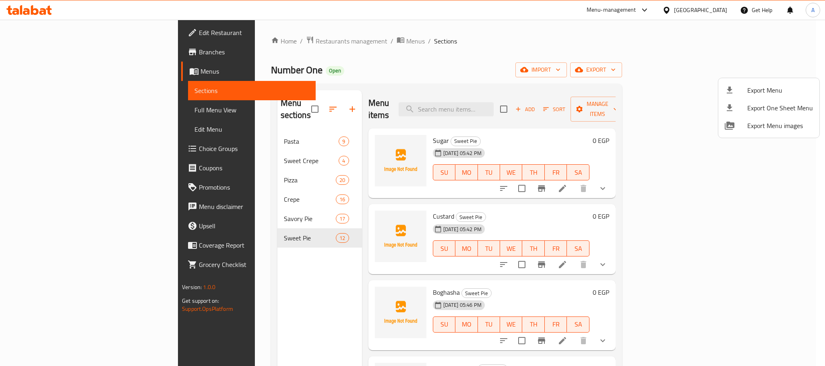
click at [296, 40] on div at bounding box center [412, 183] width 825 height 366
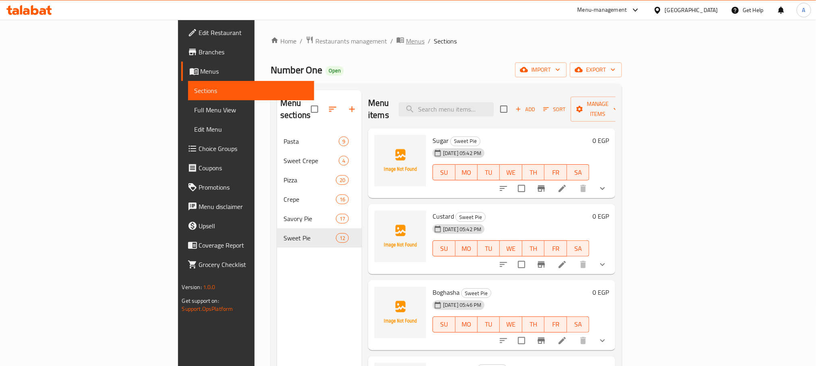
click at [406, 40] on span "Menus" at bounding box center [415, 41] width 19 height 10
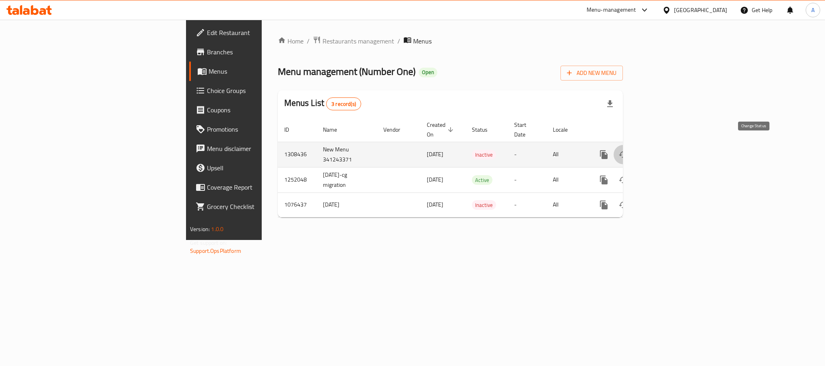
click at [628, 150] on icon "enhanced table" at bounding box center [623, 155] width 10 height 10
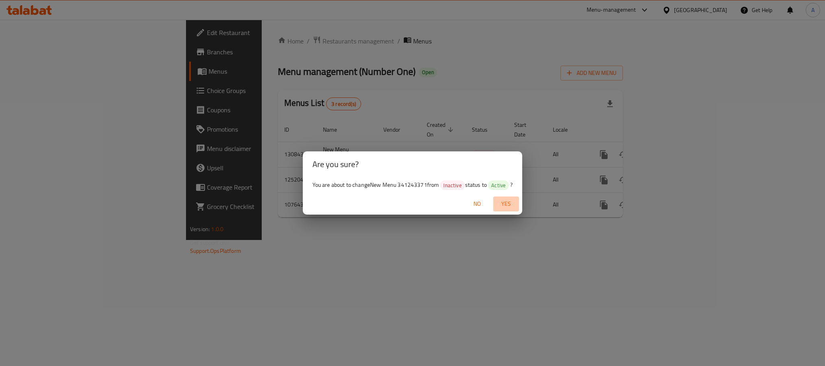
click at [507, 201] on span "Yes" at bounding box center [505, 204] width 19 height 10
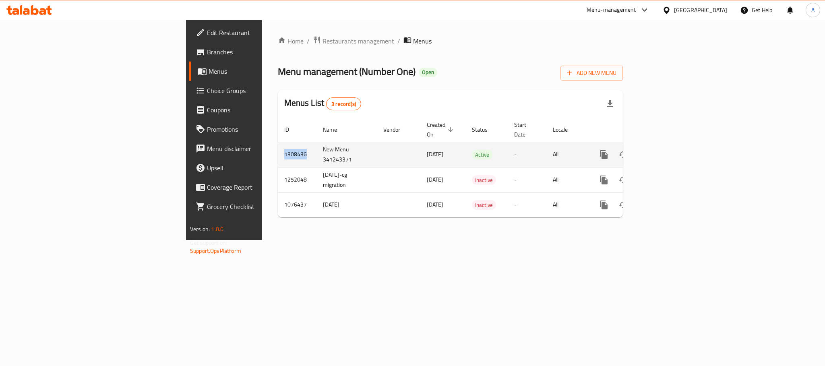
drag, startPoint x: 185, startPoint y: 147, endPoint x: 156, endPoint y: 149, distance: 28.6
click at [278, 149] on td "1308436" at bounding box center [297, 154] width 39 height 25
copy td "1308436"
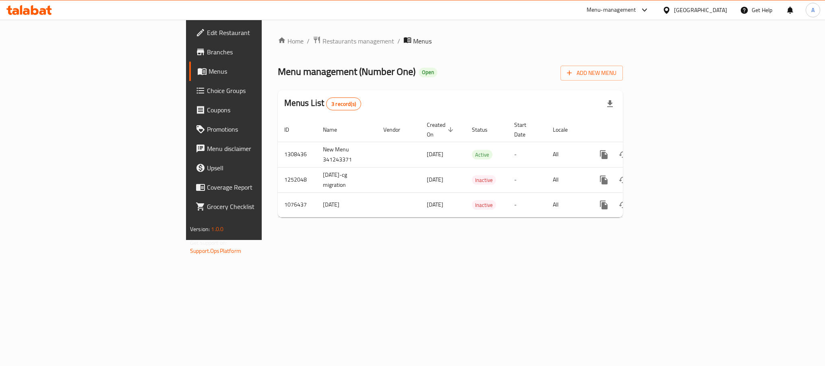
click at [717, 9] on div "[GEOGRAPHIC_DATA]" at bounding box center [700, 10] width 53 height 9
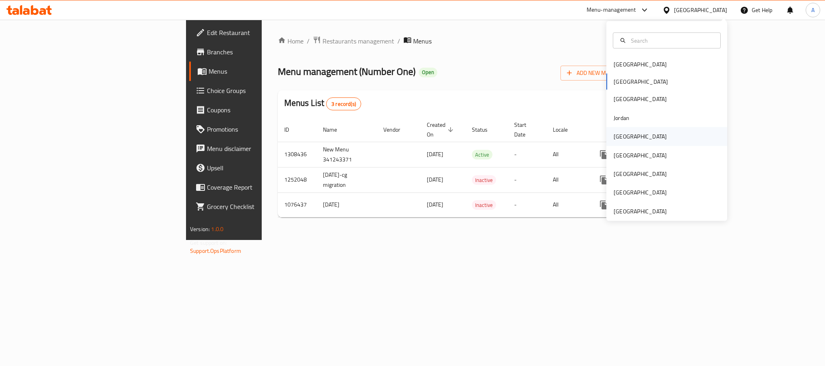
click at [624, 133] on div "[GEOGRAPHIC_DATA]" at bounding box center [640, 136] width 66 height 19
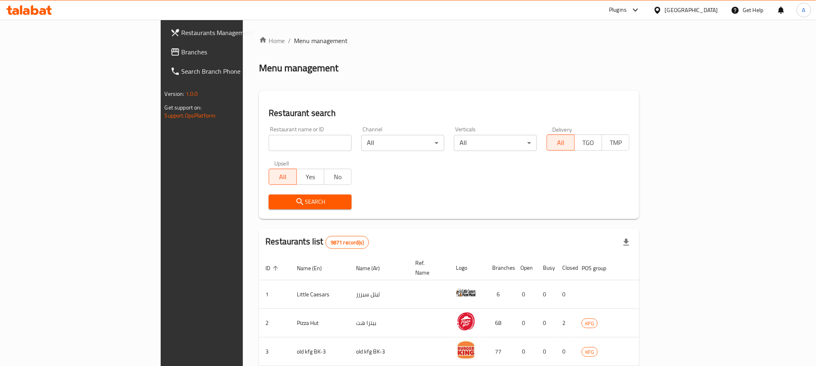
click at [182, 54] on span "Branches" at bounding box center [236, 52] width 109 height 10
